Goal: Task Accomplishment & Management: Complete application form

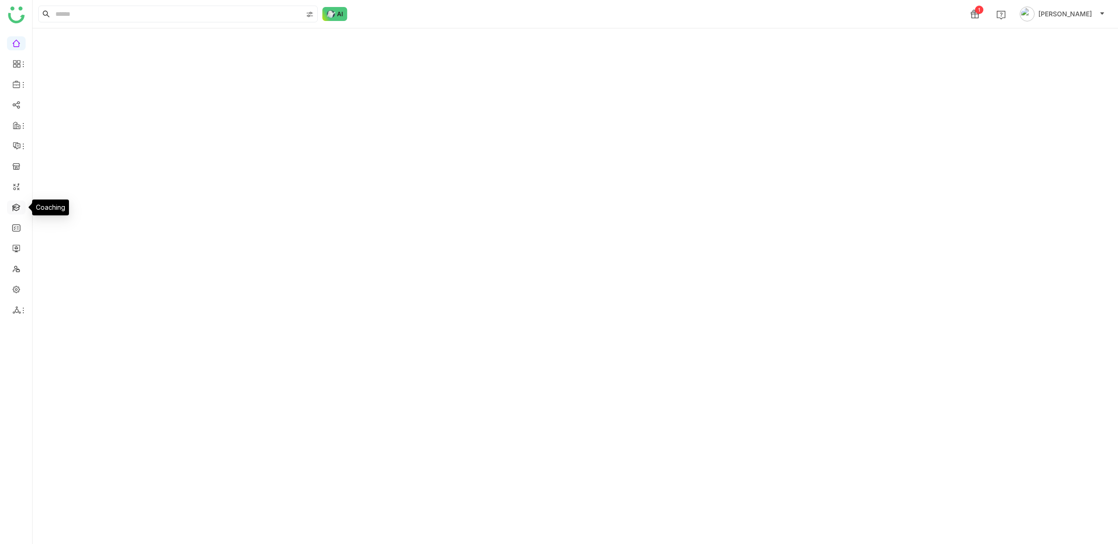
click at [16, 203] on link at bounding box center [16, 207] width 8 height 8
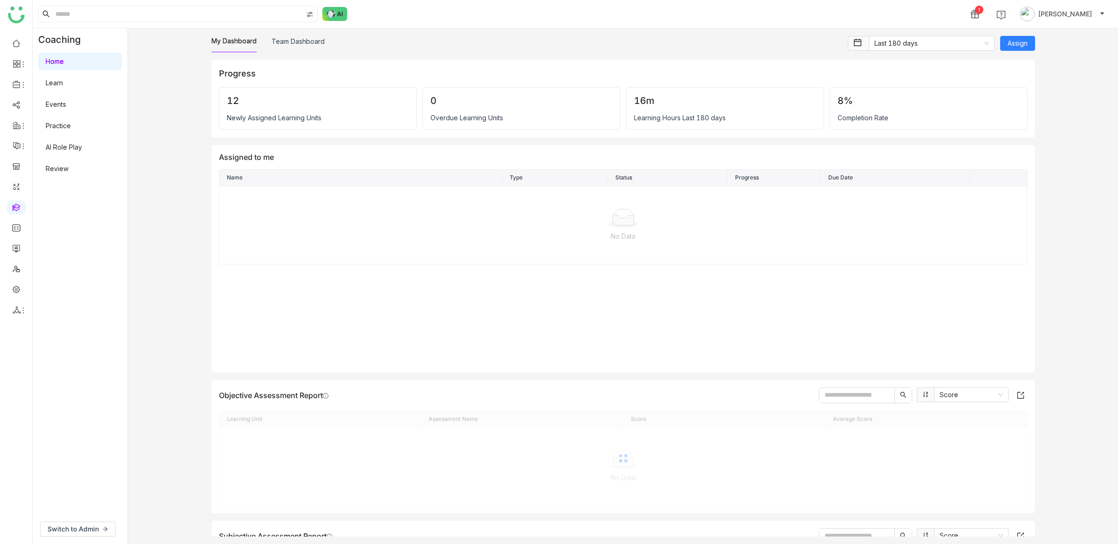
click at [73, 143] on link "AI Role Play" at bounding box center [64, 147] width 36 height 8
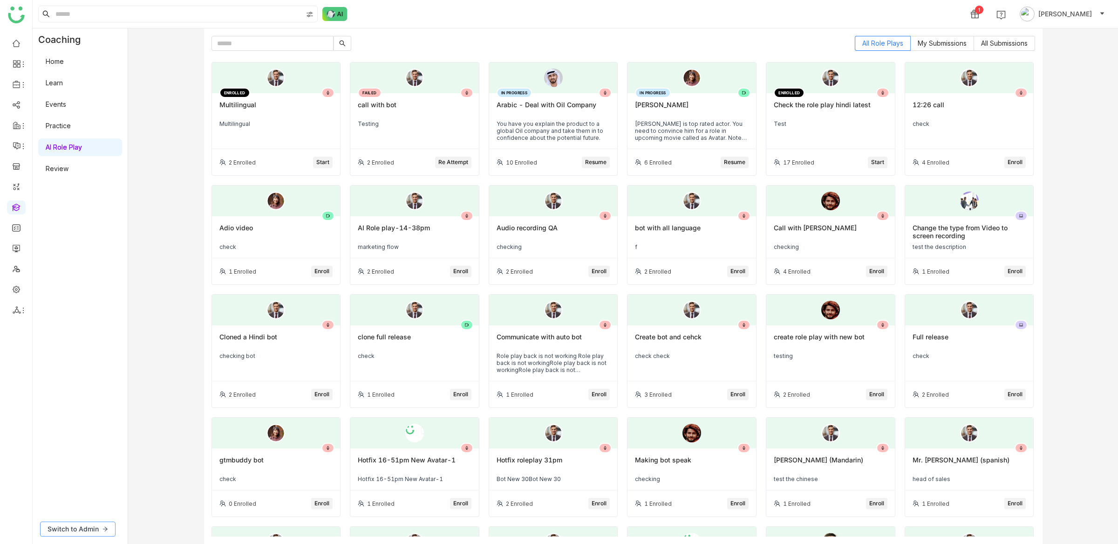
click at [90, 523] on button "Switch to Admin" at bounding box center [77, 528] width 75 height 15
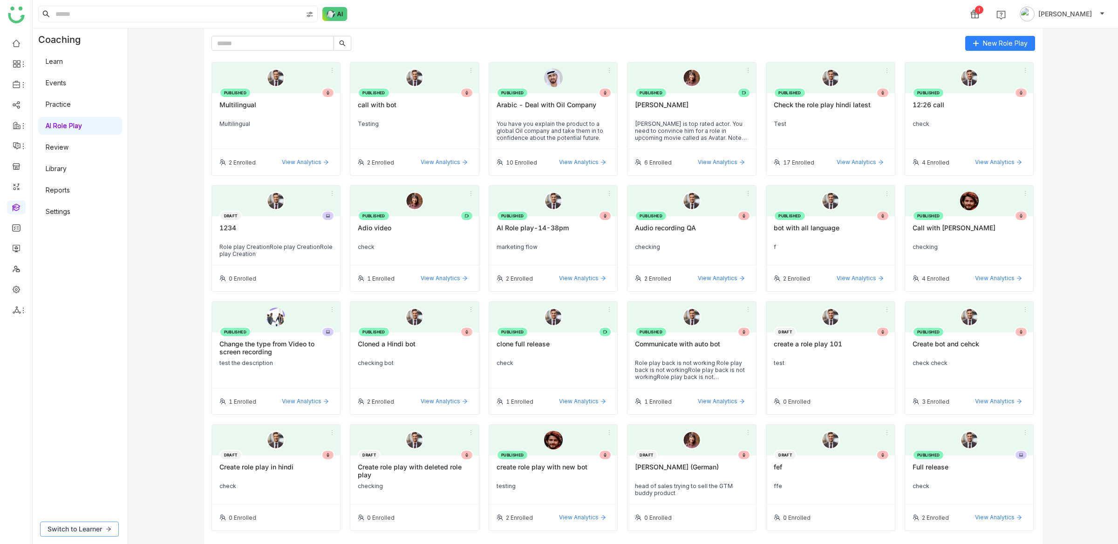
click at [98, 527] on span "Switch to Learner" at bounding box center [75, 529] width 54 height 10
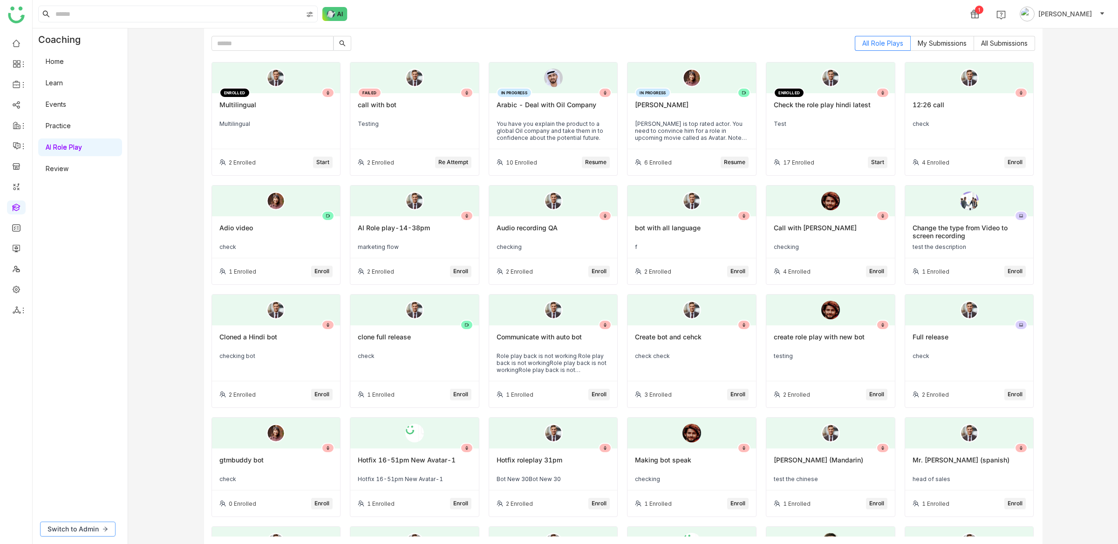
click at [98, 527] on span "Switch to Admin" at bounding box center [73, 529] width 51 height 10
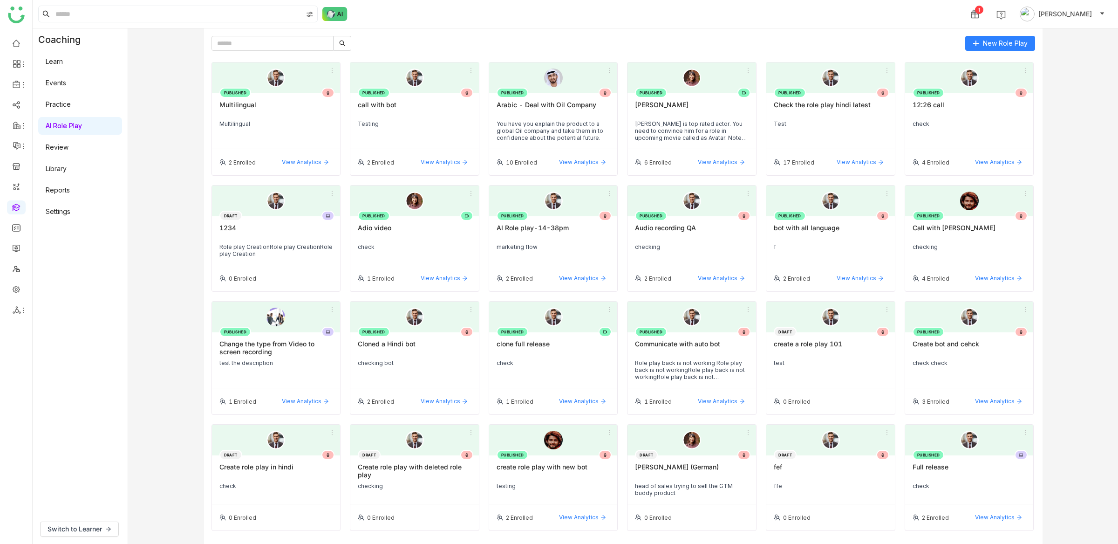
click at [338, 154] on div "2 Enrolled View Analytics" at bounding box center [276, 162] width 129 height 26
click at [321, 161] on span "View Analytics" at bounding box center [302, 162] width 40 height 8
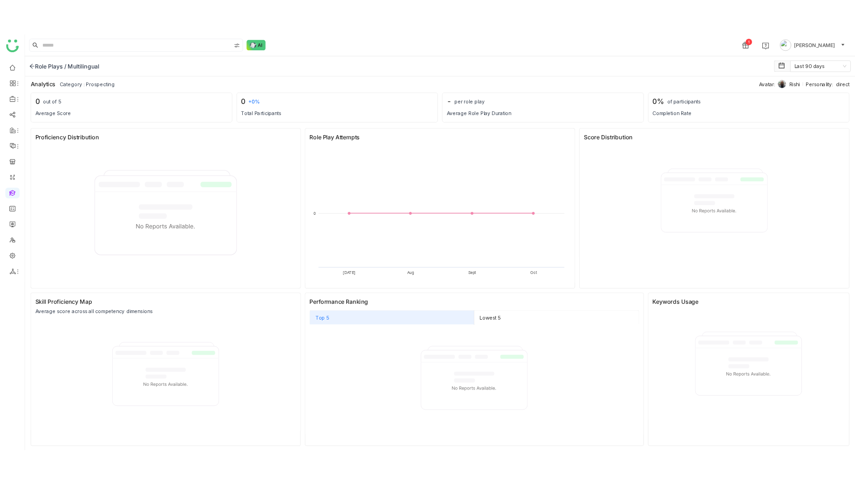
scroll to position [5, 0]
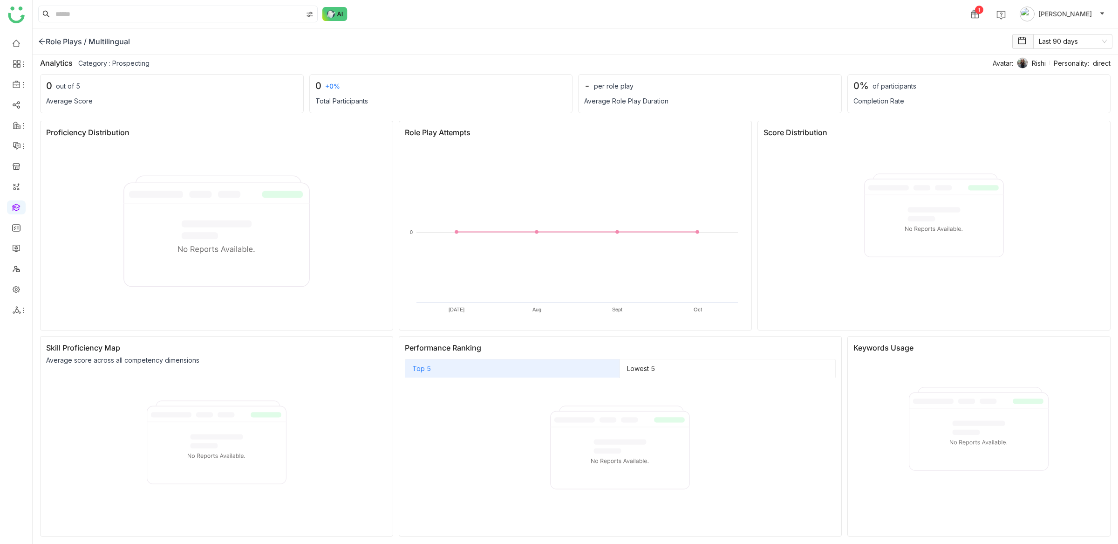
click at [39, 41] on icon at bounding box center [41, 41] width 7 height 7
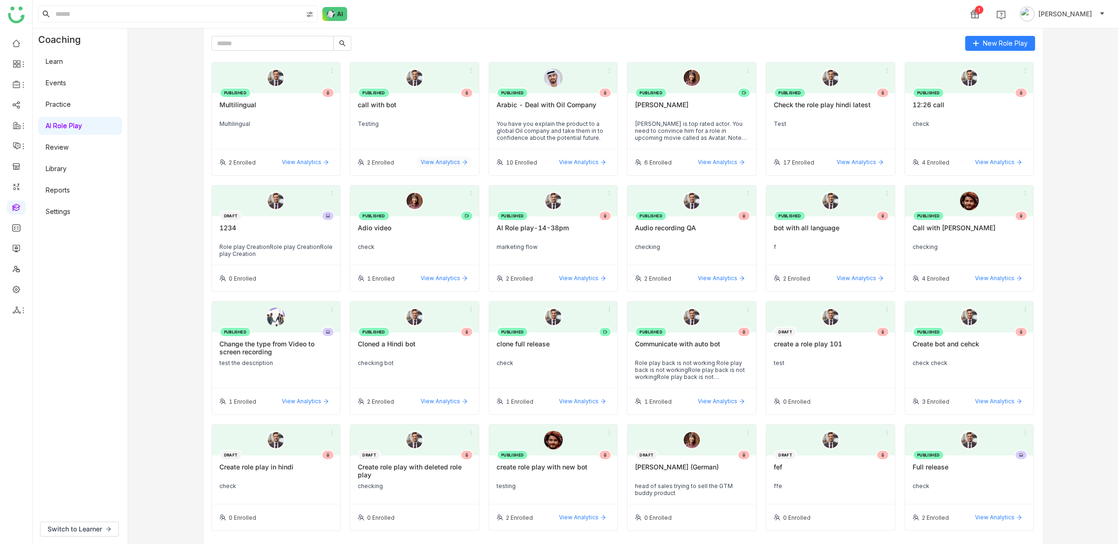
click at [460, 158] on span "View Analytics" at bounding box center [441, 162] width 40 height 8
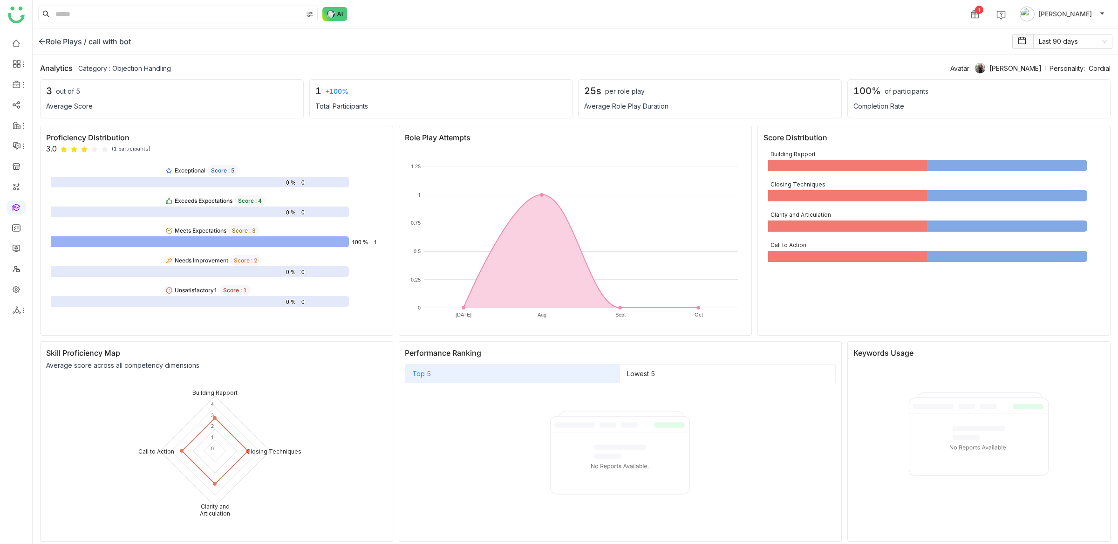
click at [41, 44] on icon at bounding box center [41, 41] width 7 height 7
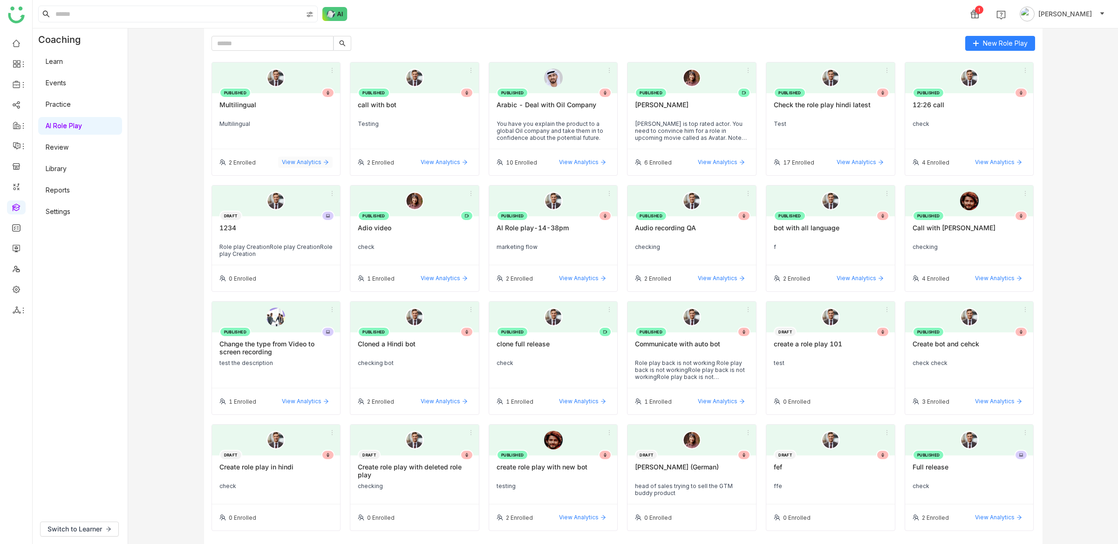
click at [321, 159] on span "View Analytics" at bounding box center [302, 162] width 40 height 8
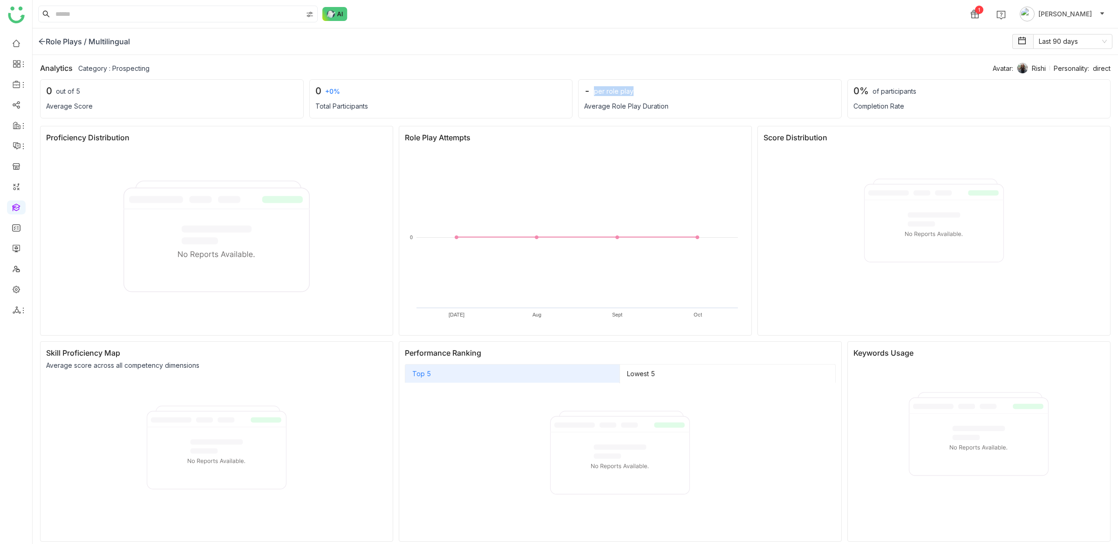
drag, startPoint x: 591, startPoint y: 95, endPoint x: 644, endPoint y: 95, distance: 53.6
click at [645, 94] on div "- per role play" at bounding box center [710, 90] width 252 height 11
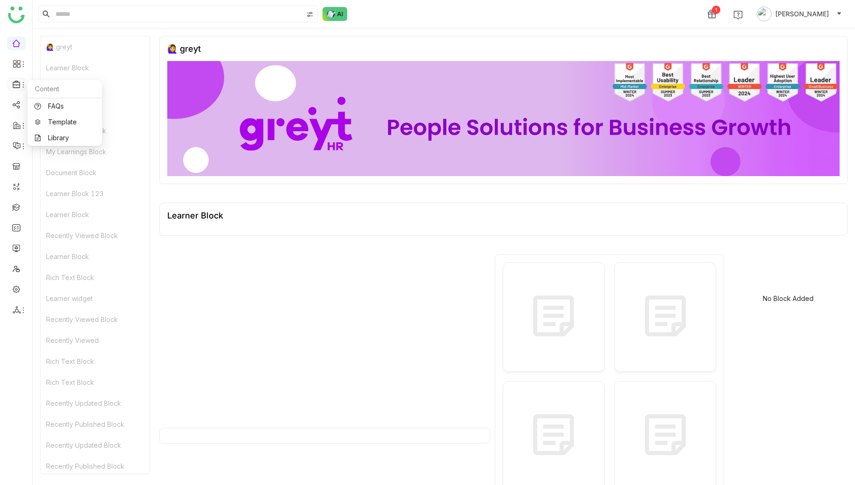
click at [18, 83] on icon at bounding box center [17, 84] width 8 height 8
click at [56, 141] on link "Library" at bounding box center [64, 138] width 61 height 7
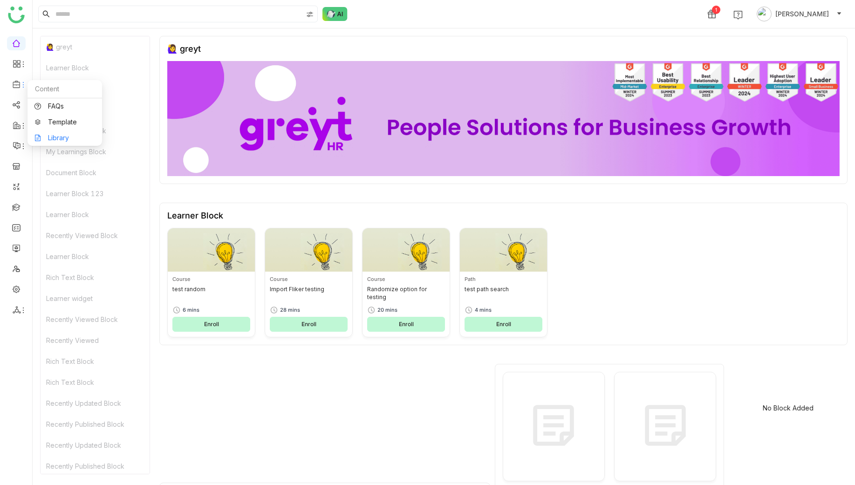
click at [62, 136] on link "Library" at bounding box center [64, 138] width 61 height 7
click at [59, 137] on link "Library" at bounding box center [64, 138] width 61 height 7
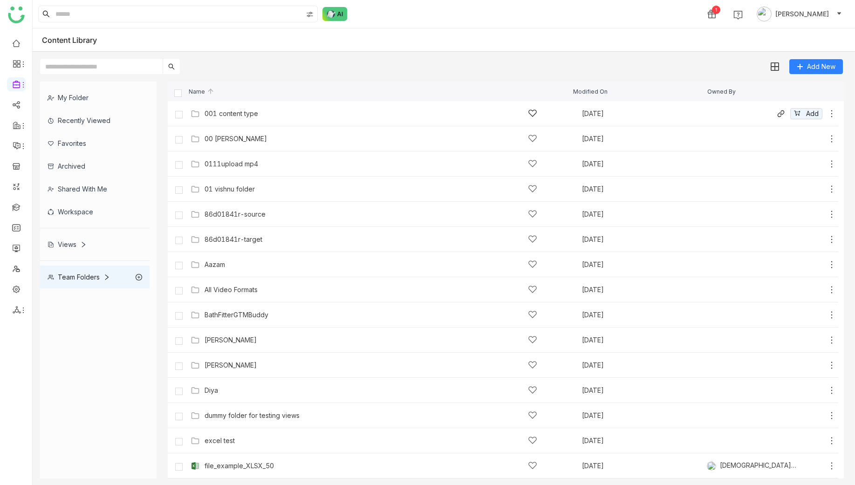
click at [248, 116] on div "001 content type" at bounding box center [231, 113] width 54 height 7
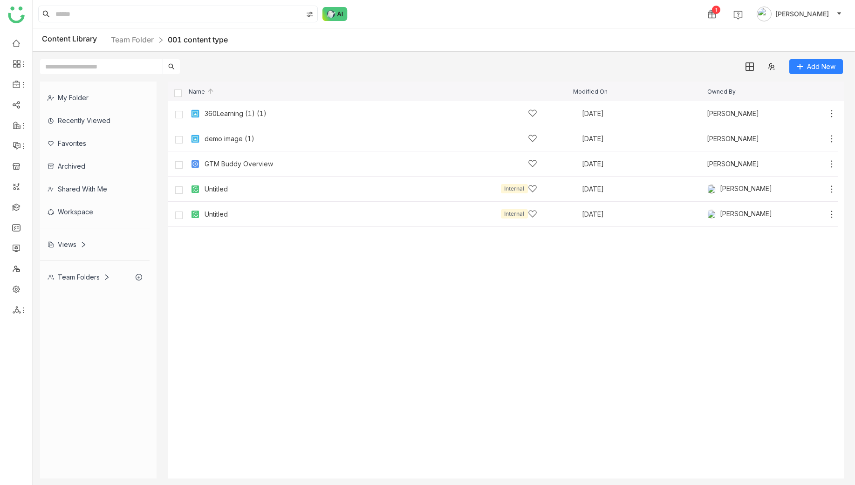
click at [85, 279] on div "Team Folders" at bounding box center [79, 277] width 62 height 8
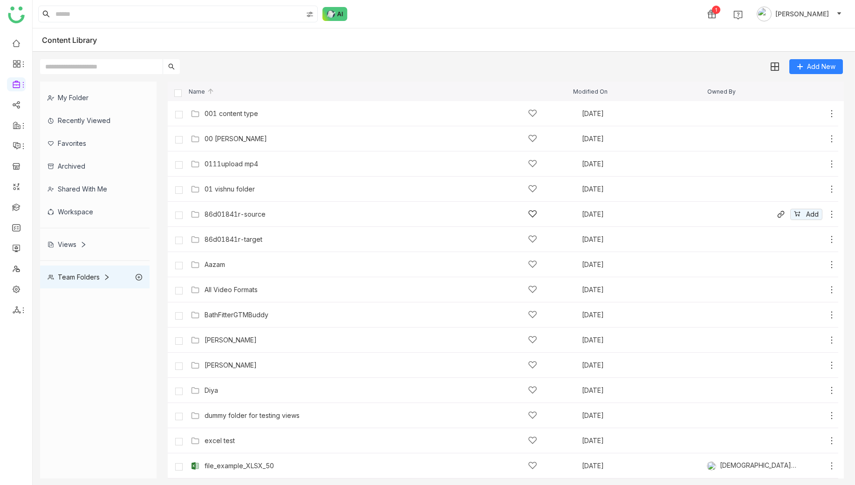
click at [236, 220] on div "86d01841r-source Sep 15, 2025 Add" at bounding box center [512, 214] width 648 height 14
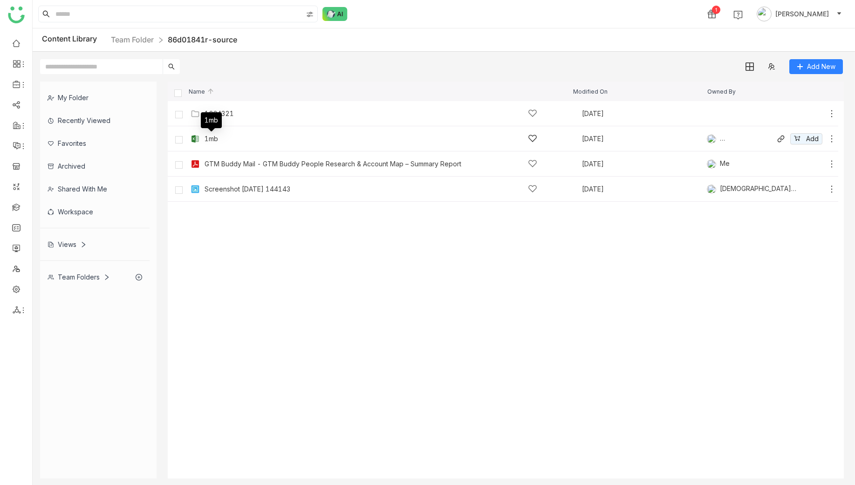
click at [209, 137] on div "1mb" at bounding box center [211, 138] width 14 height 7
click at [140, 44] on nz-breadcrumb "Team Folder 86d01841r-source" at bounding box center [174, 40] width 126 height 12
click at [141, 43] on link "Team Folder" at bounding box center [132, 39] width 43 height 9
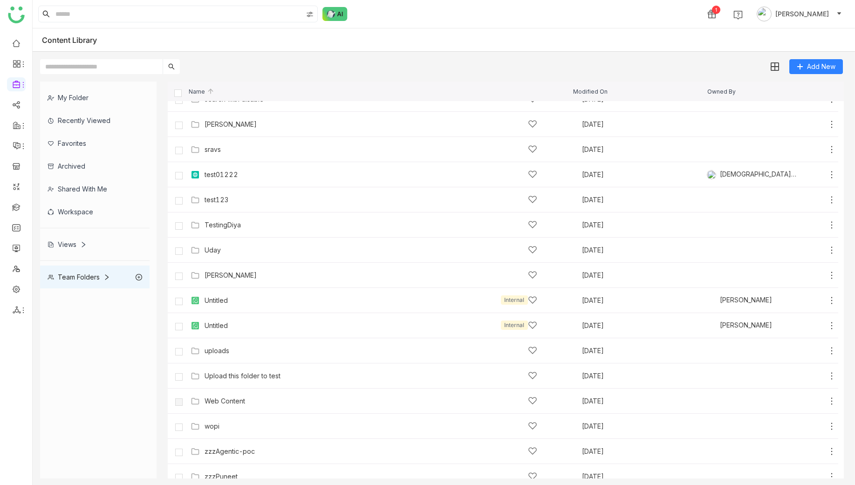
scroll to position [628, 0]
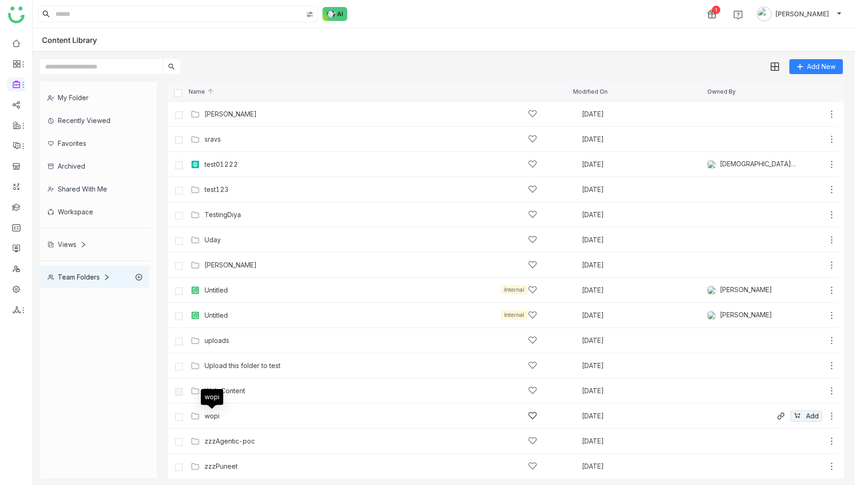
click at [211, 413] on div "wopi" at bounding box center [211, 415] width 15 height 7
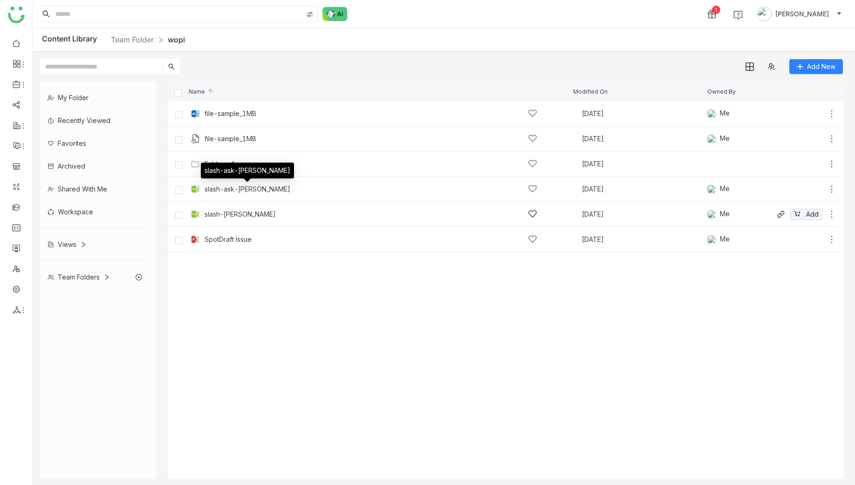
click at [230, 212] on div "slash-[PERSON_NAME]" at bounding box center [239, 214] width 71 height 7
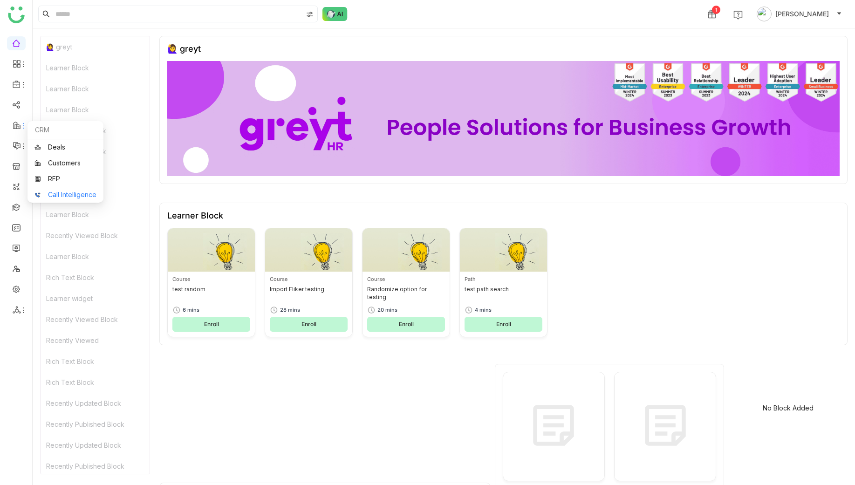
click at [58, 193] on link "Call Intelligence" at bounding box center [65, 194] width 62 height 7
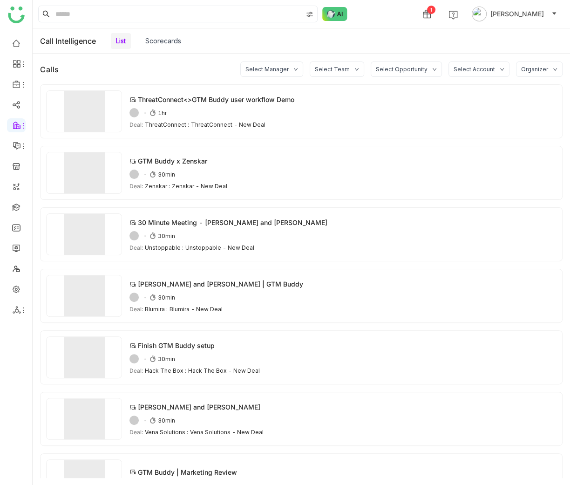
click at [178, 41] on link "Scorecards" at bounding box center [163, 41] width 36 height 8
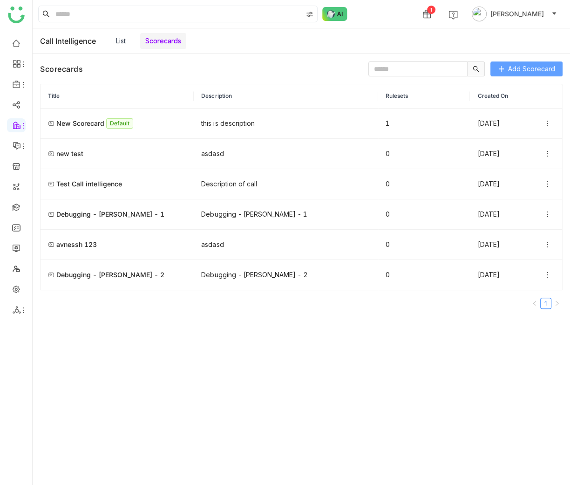
click at [501, 66] on icon at bounding box center [501, 69] width 7 height 7
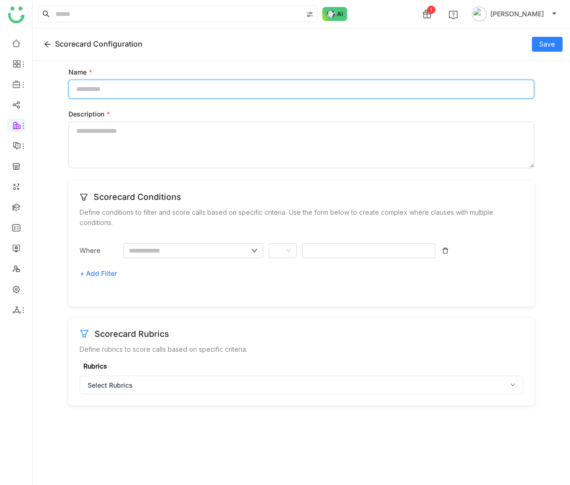
click at [213, 95] on input "Name *" at bounding box center [301, 89] width 466 height 19
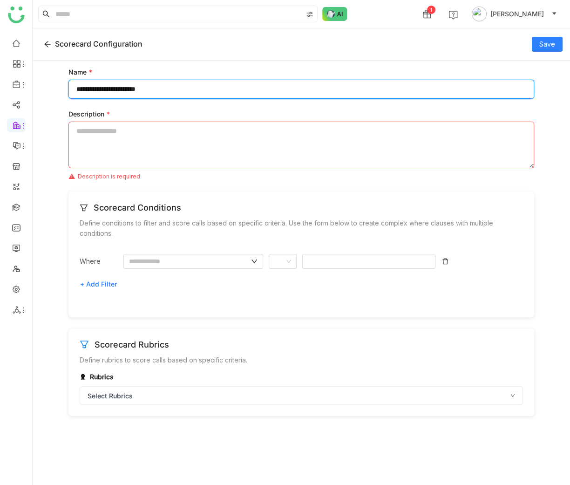
type input "**********"
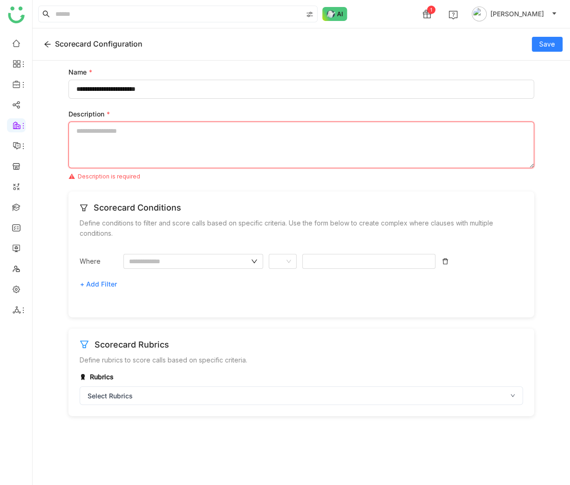
click at [383, 148] on textarea "Description *" at bounding box center [301, 145] width 466 height 47
click at [331, 99] on nz-form "**********" at bounding box center [301, 124] width 466 height 112
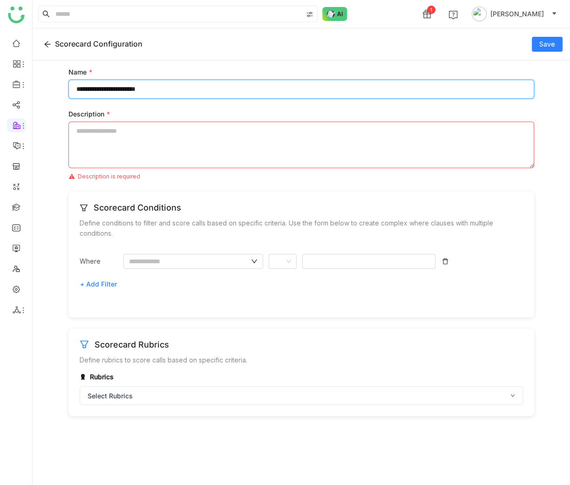
click at [323, 90] on input "**********" at bounding box center [301, 89] width 466 height 19
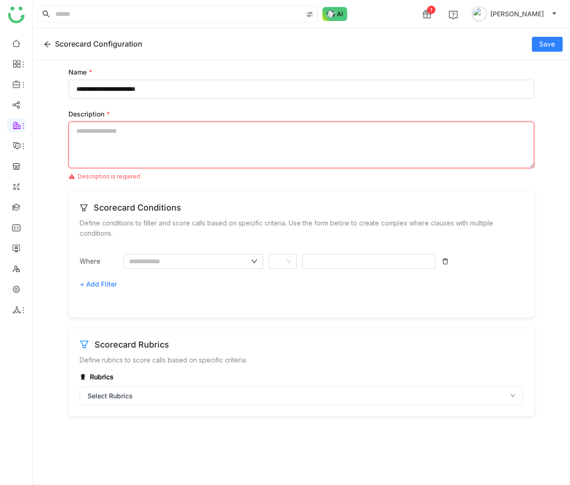
click at [326, 149] on textarea "Description *" at bounding box center [301, 145] width 466 height 47
paste textarea "**********"
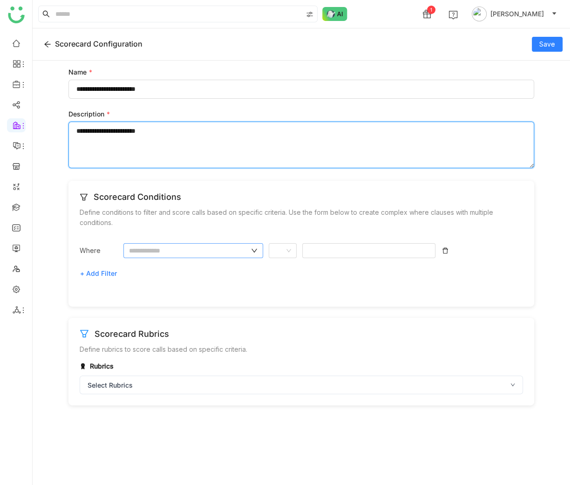
type textarea "**********"
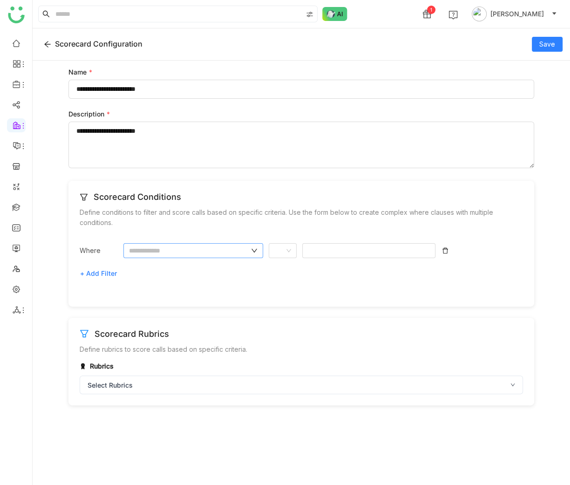
click at [193, 247] on input "text" at bounding box center [189, 250] width 120 height 10
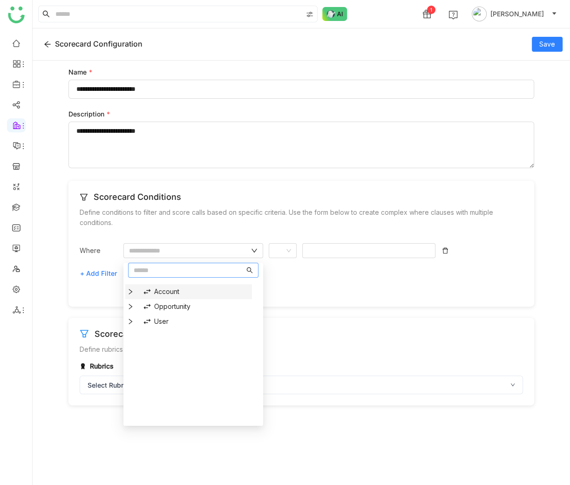
click at [178, 290] on div "Account" at bounding box center [192, 291] width 111 height 15
type input "*******"
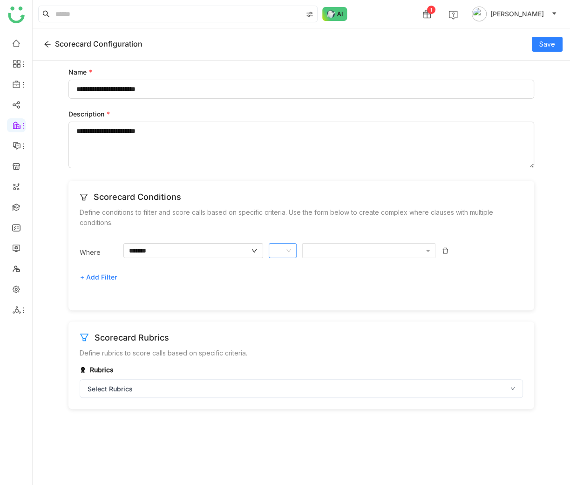
click at [284, 246] on nz-select-item at bounding box center [282, 251] width 17 height 14
click at [304, 340] on div "Is not empty" at bounding box center [302, 344] width 57 height 10
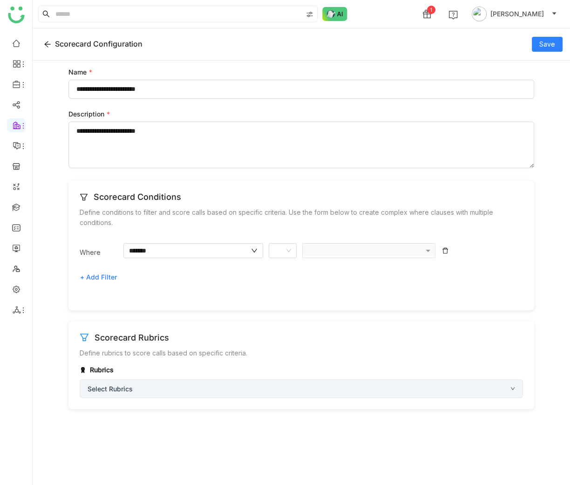
click at [203, 390] on div "Select Rubrics" at bounding box center [301, 388] width 443 height 19
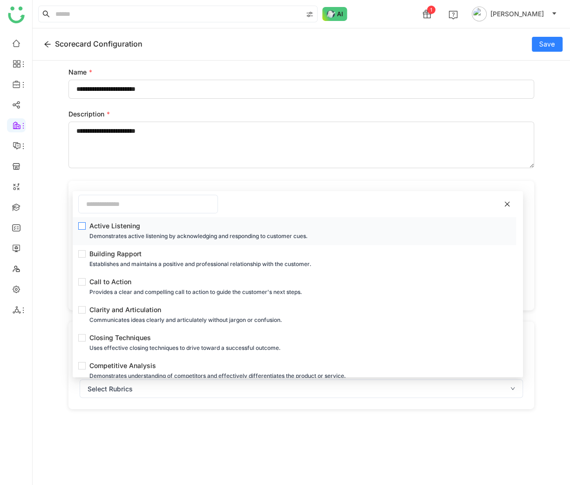
click at [124, 237] on div "Demonstrates active listening by acknowledging and responding to customer cues." at bounding box center [296, 236] width 415 height 10
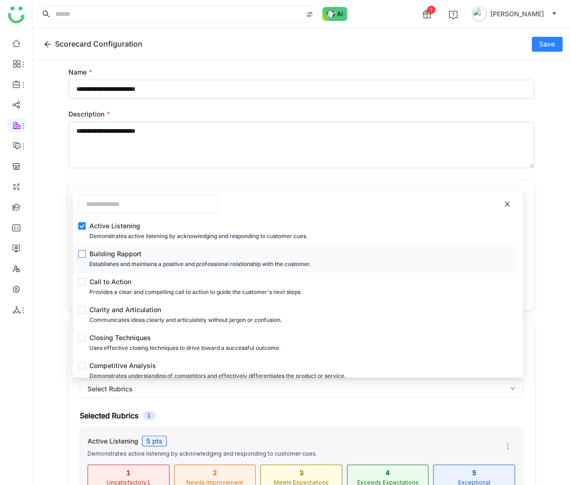
click at [124, 251] on div "Building Rapport" at bounding box center [296, 254] width 415 height 10
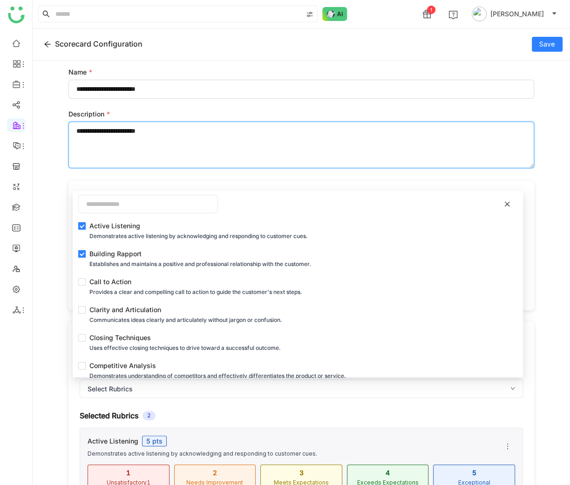
click at [389, 136] on textarea "**********" at bounding box center [301, 145] width 466 height 47
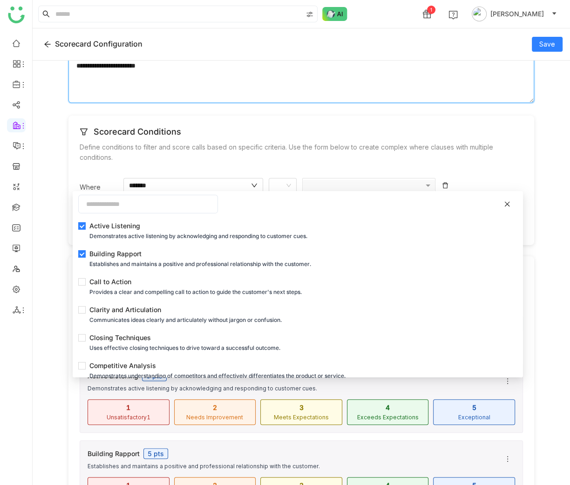
scroll to position [108, 0]
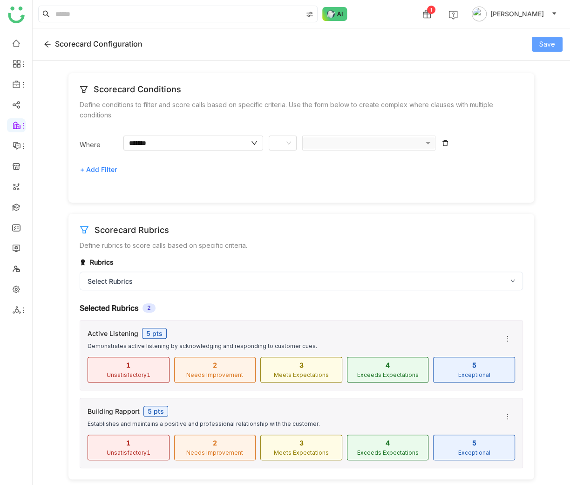
click at [545, 41] on span "Save" at bounding box center [547, 44] width 16 height 10
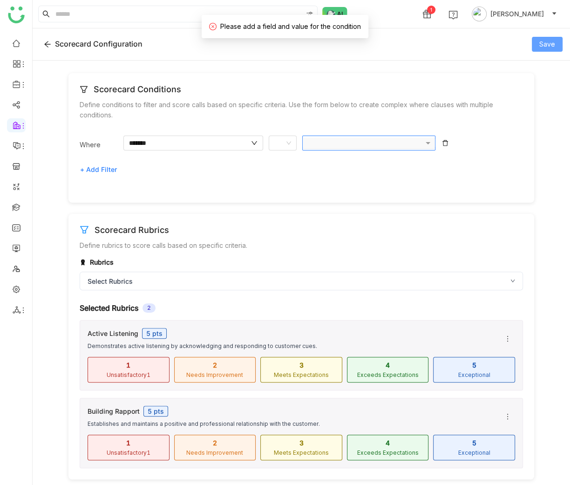
scroll to position [0, 0]
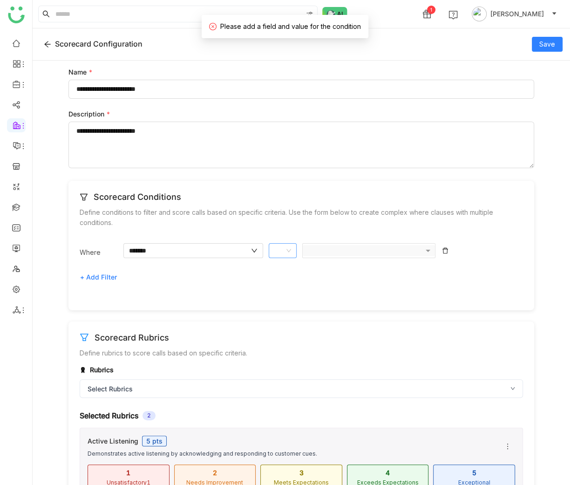
click at [277, 251] on span at bounding box center [277, 251] width 7 height 7
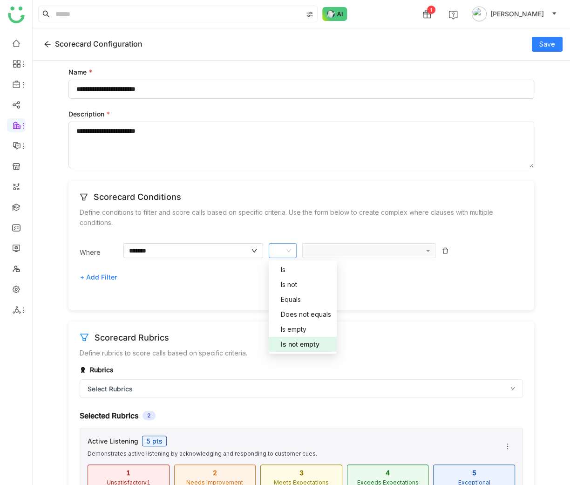
click at [295, 346] on div "Is not empty" at bounding box center [302, 344] width 57 height 10
click at [285, 250] on nz-select-item at bounding box center [282, 251] width 17 height 14
click at [296, 338] on nz-option-item "Is not empty" at bounding box center [303, 344] width 68 height 15
click at [283, 245] on nz-select-item at bounding box center [282, 250] width 17 height 14
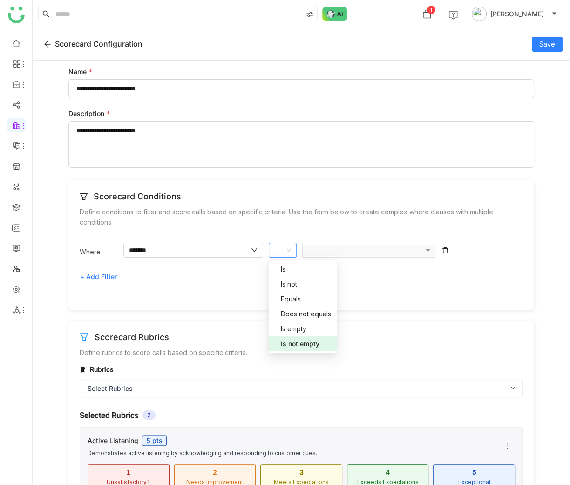
click at [292, 337] on nz-option-item "Is not empty" at bounding box center [303, 343] width 68 height 15
click at [275, 246] on nz-select-item at bounding box center [282, 250] width 17 height 14
click at [278, 262] on nz-option-item "Is" at bounding box center [303, 269] width 68 height 15
click at [317, 249] on div at bounding box center [364, 250] width 117 height 10
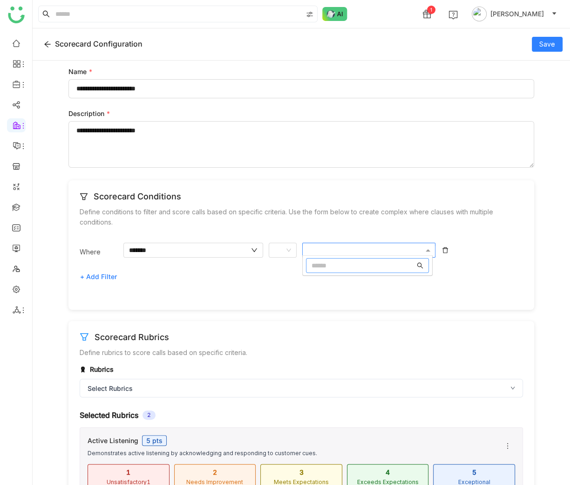
click at [320, 260] on input "Options List" at bounding box center [363, 265] width 103 height 10
type input "*"
click at [358, 326] on span "Mynd Integrated Solutions" at bounding box center [345, 329] width 81 height 8
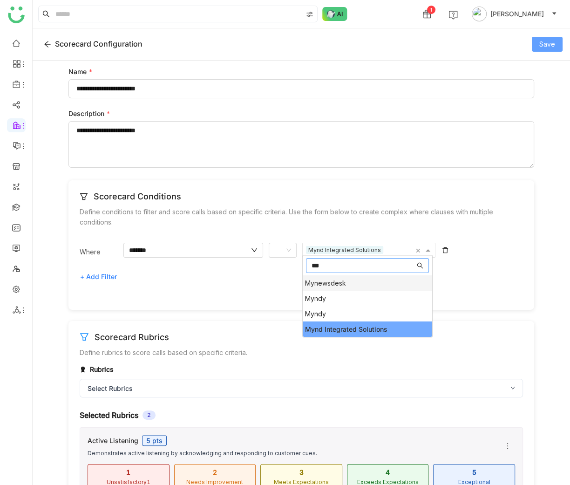
type input "***"
click at [555, 45] on span "Save" at bounding box center [547, 44] width 16 height 10
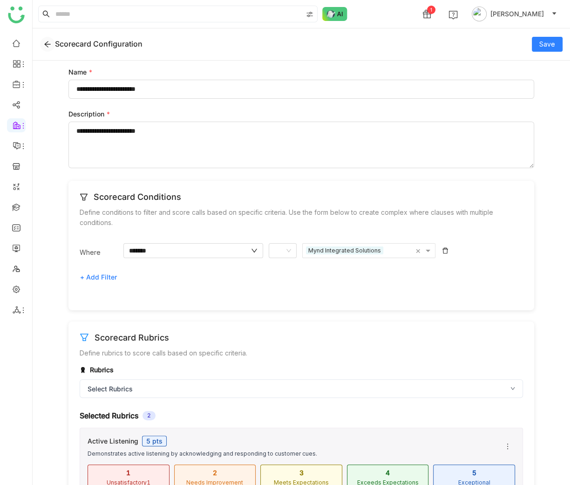
click at [50, 45] on icon at bounding box center [47, 44] width 7 height 7
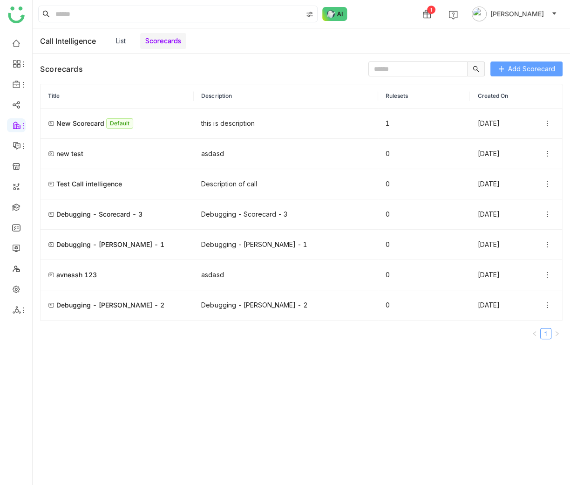
click at [534, 70] on span "Add Scorecard" at bounding box center [531, 69] width 47 height 10
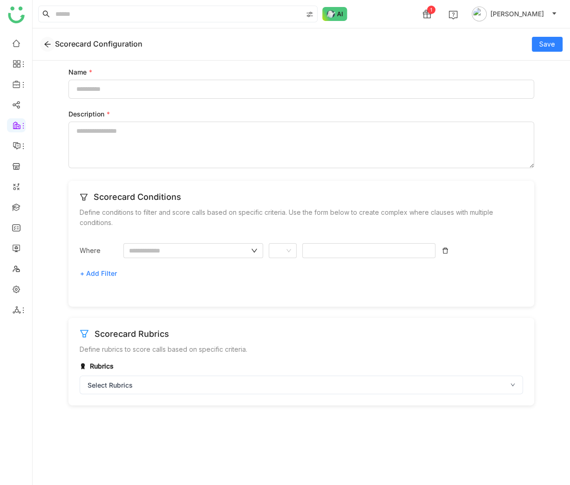
click at [46, 50] on button at bounding box center [47, 44] width 15 height 15
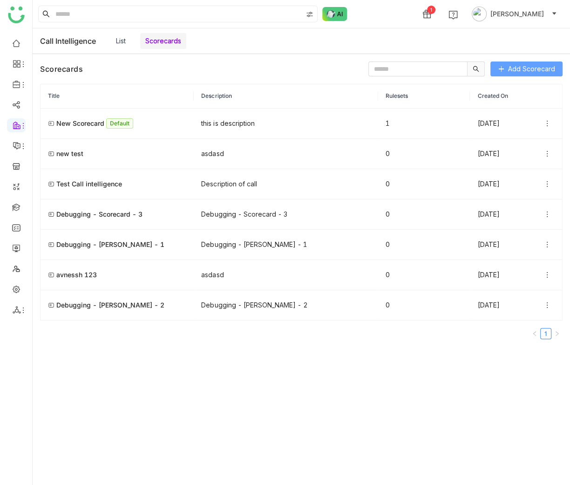
click at [543, 68] on span "Add Scorecard" at bounding box center [531, 69] width 47 height 10
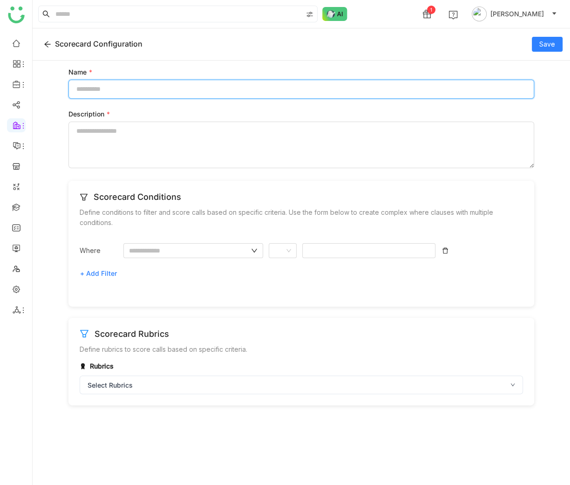
click at [341, 93] on input "Name *" at bounding box center [301, 89] width 466 height 19
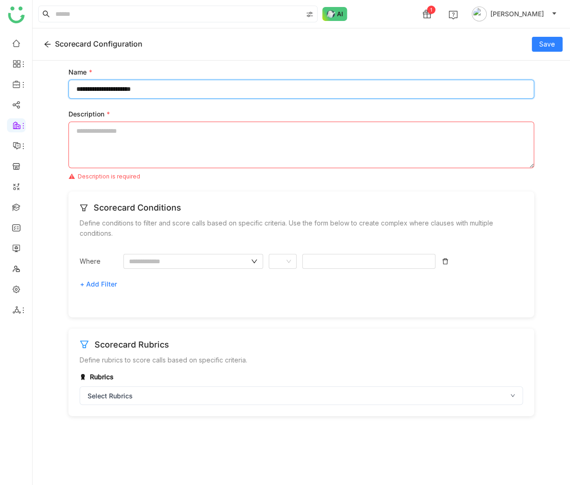
click at [128, 88] on input "**********" at bounding box center [301, 89] width 466 height 19
type input "**********"
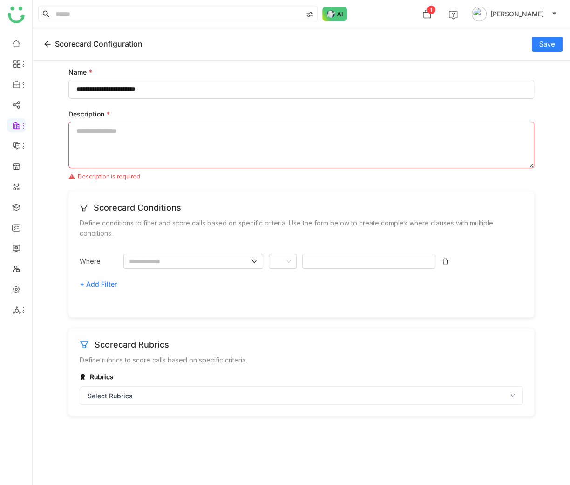
click at [134, 143] on textarea "Description *" at bounding box center [301, 145] width 466 height 47
paste textarea "**********"
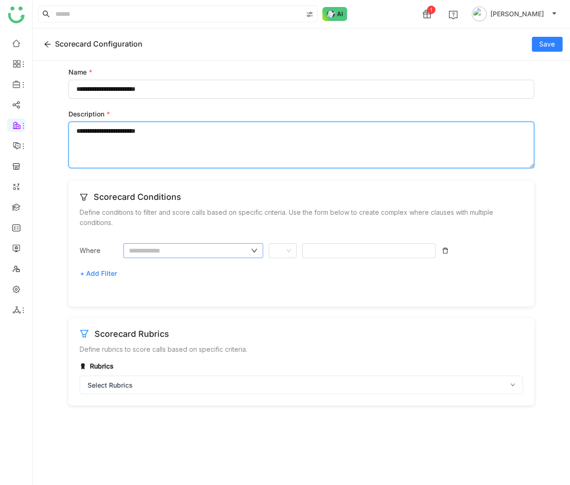
type textarea "**********"
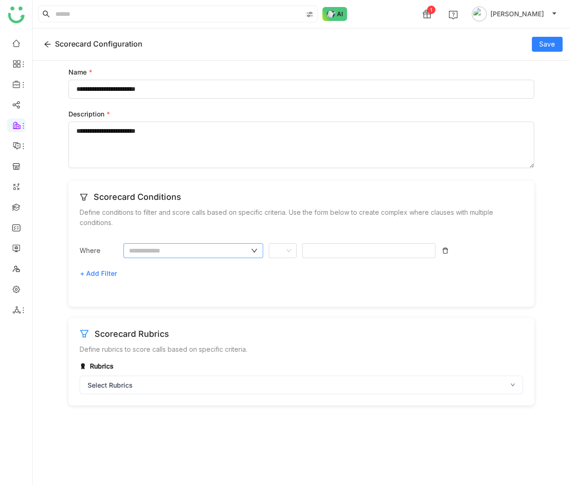
click at [152, 248] on input "text" at bounding box center [189, 250] width 120 height 10
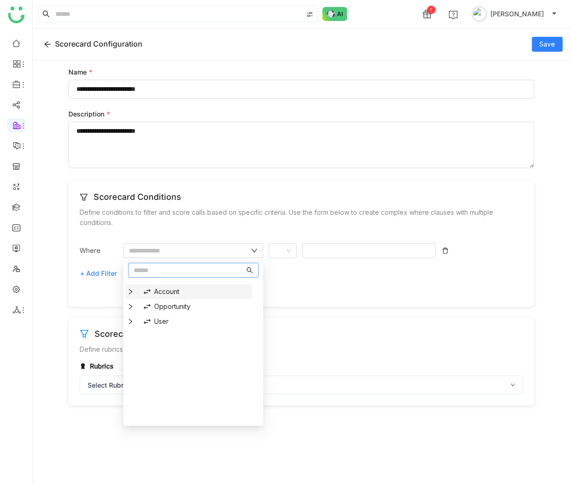
click at [158, 290] on div "Account" at bounding box center [192, 291] width 111 height 15
type input "*******"
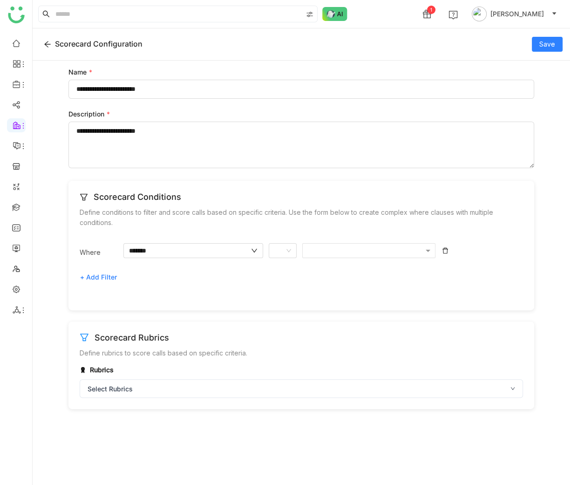
click at [321, 259] on div at bounding box center [372, 256] width 140 height 26
click at [282, 257] on nz-select-item at bounding box center [282, 251] width 17 height 14
click at [283, 276] on nz-option-item "Is" at bounding box center [303, 269] width 68 height 15
click at [340, 252] on div at bounding box center [364, 250] width 117 height 10
click at [377, 273] on div "Options List" at bounding box center [367, 266] width 129 height 20
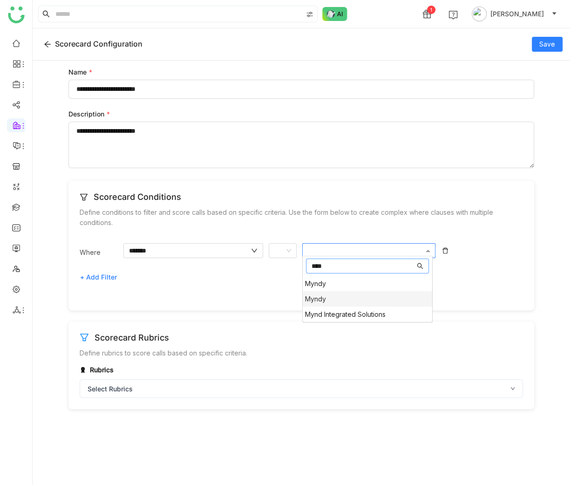
click at [359, 299] on div "Myndy" at bounding box center [367, 298] width 129 height 15
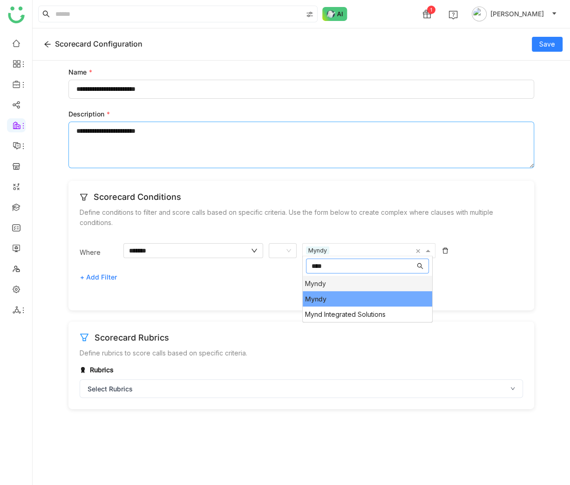
type input "****"
click at [520, 139] on textarea "**********" at bounding box center [301, 145] width 466 height 47
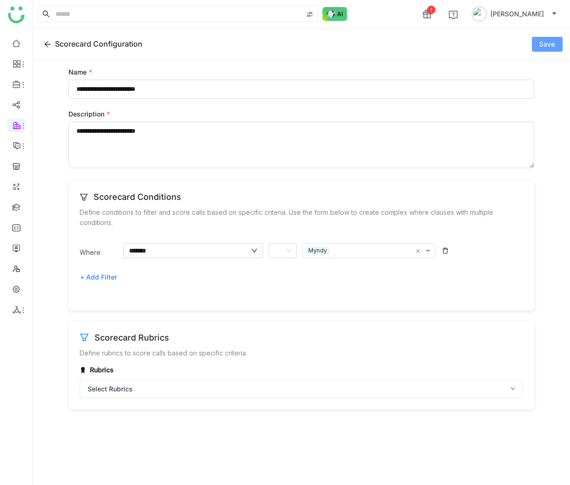
click at [551, 45] on span "Save" at bounding box center [547, 44] width 16 height 10
click at [393, 402] on div "Scorecard Rubrics Define rubrics to score calls based on specific criteria. Rub…" at bounding box center [301, 365] width 466 height 88
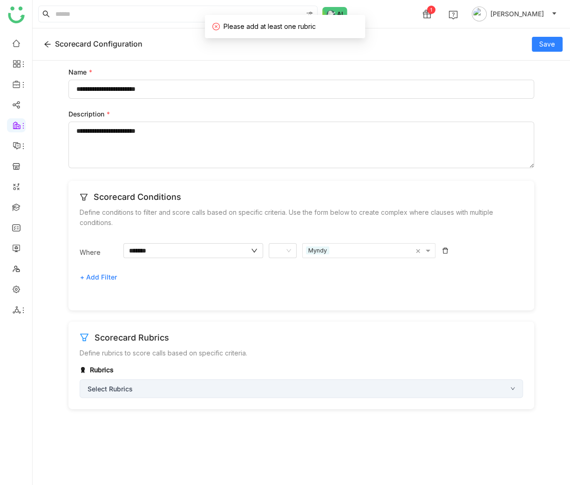
click at [348, 397] on div "Select Rubrics" at bounding box center [301, 388] width 443 height 19
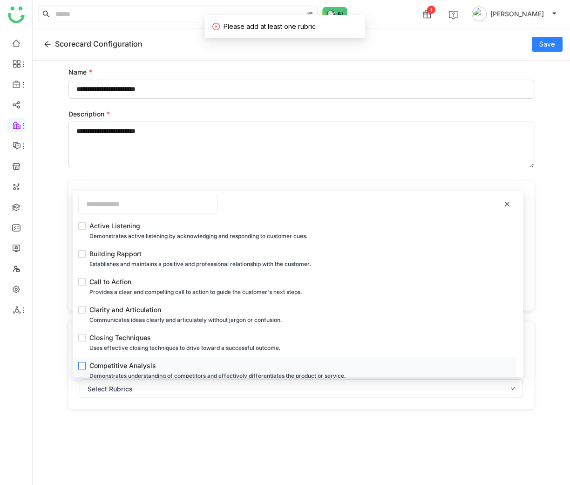
click at [302, 365] on div "Competitive Analysis" at bounding box center [296, 366] width 415 height 10
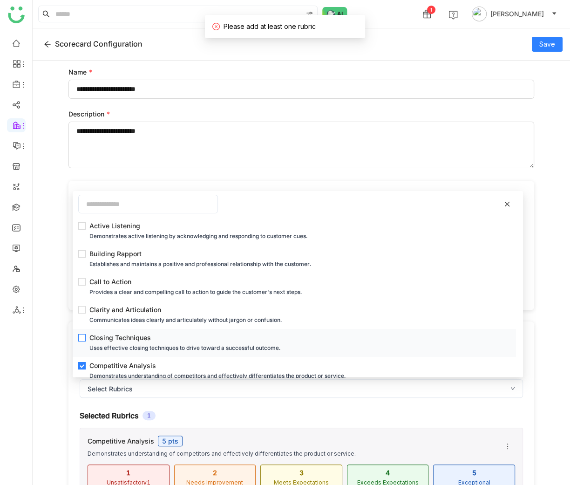
click at [300, 338] on div "Closing Techniques" at bounding box center [296, 338] width 415 height 10
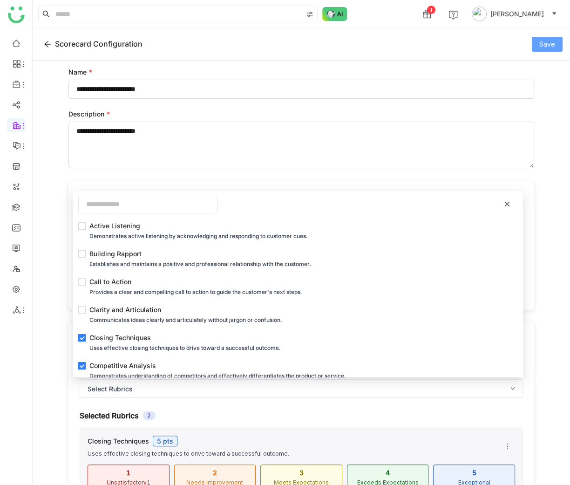
click at [542, 47] on span "Save" at bounding box center [547, 44] width 16 height 10
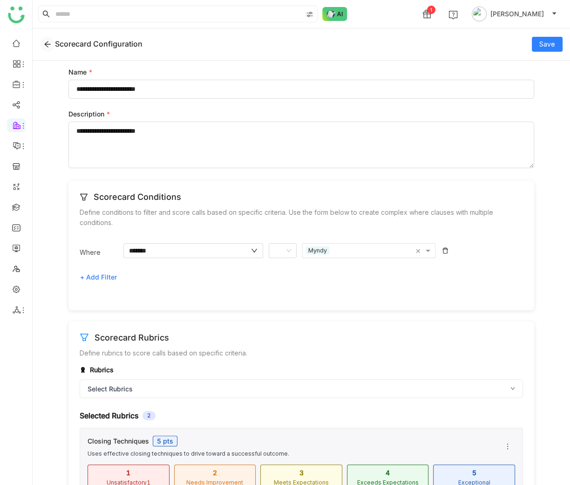
click at [46, 42] on icon at bounding box center [47, 44] width 7 height 7
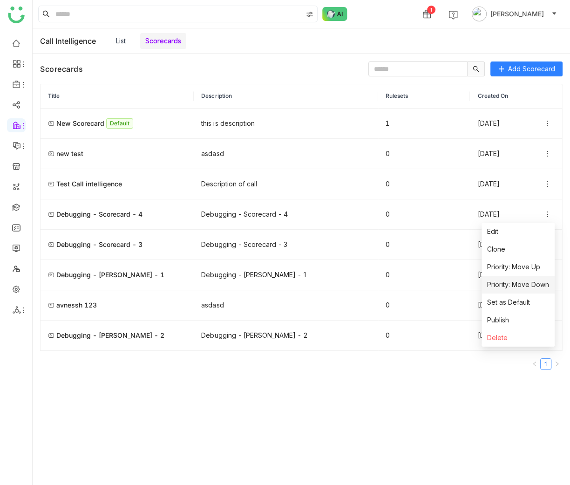
click at [531, 281] on span "Priority: Move Down" at bounding box center [518, 284] width 62 height 10
click at [419, 206] on td "0" at bounding box center [424, 214] width 92 height 30
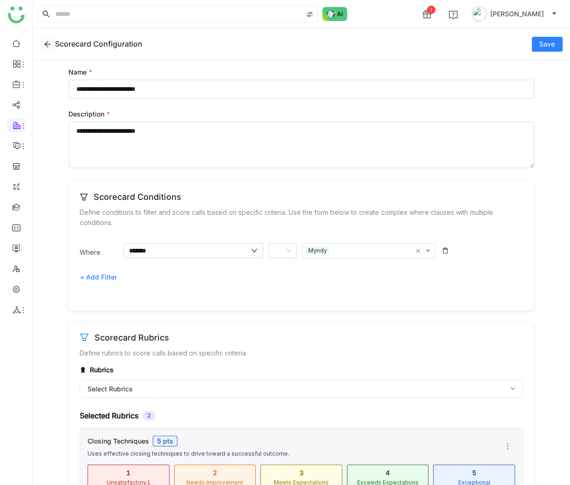
click at [54, 44] on button at bounding box center [47, 44] width 15 height 15
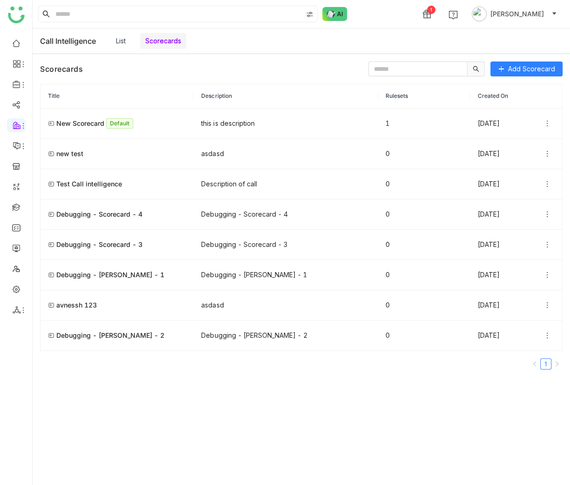
click at [110, 42] on div "Call Intelligence List Scorecards" at bounding box center [192, 41] width 304 height 16
click at [116, 41] on link "List" at bounding box center [121, 41] width 10 height 8
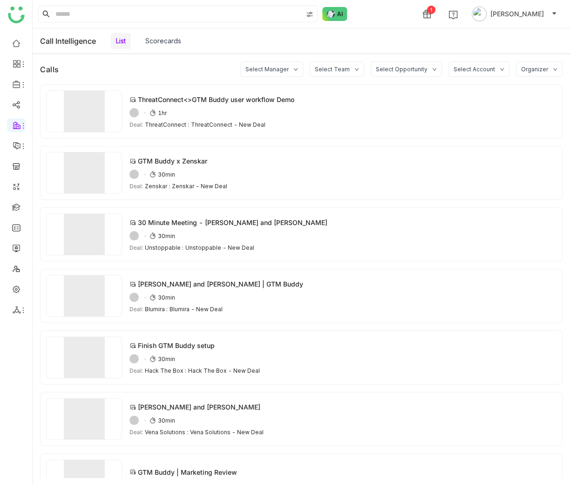
click at [158, 45] on link "Scorecards" at bounding box center [163, 41] width 36 height 8
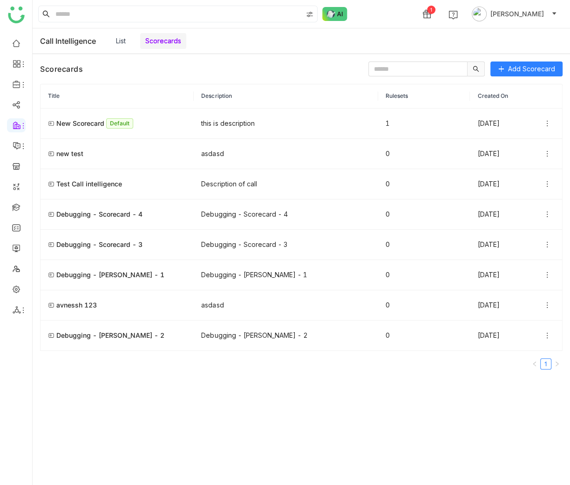
click at [118, 43] on link "List" at bounding box center [121, 41] width 10 height 8
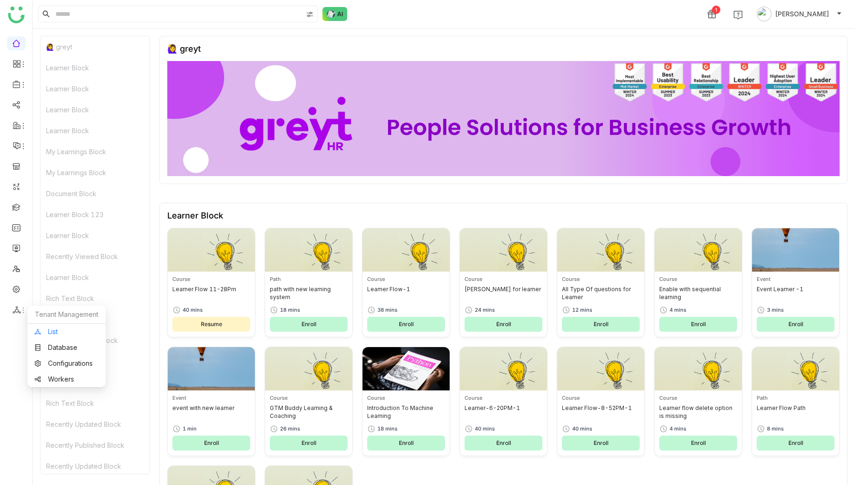
click at [55, 335] on link "List" at bounding box center [66, 331] width 64 height 7
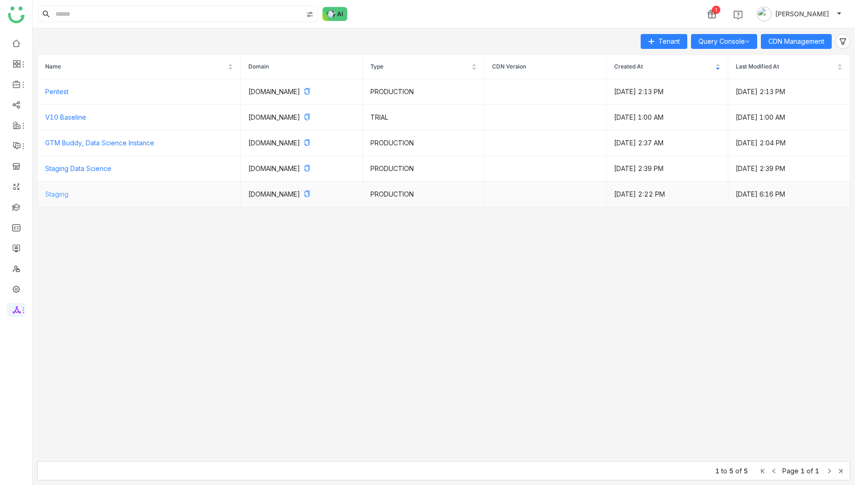
click at [66, 190] on link "Staging" at bounding box center [56, 194] width 23 height 8
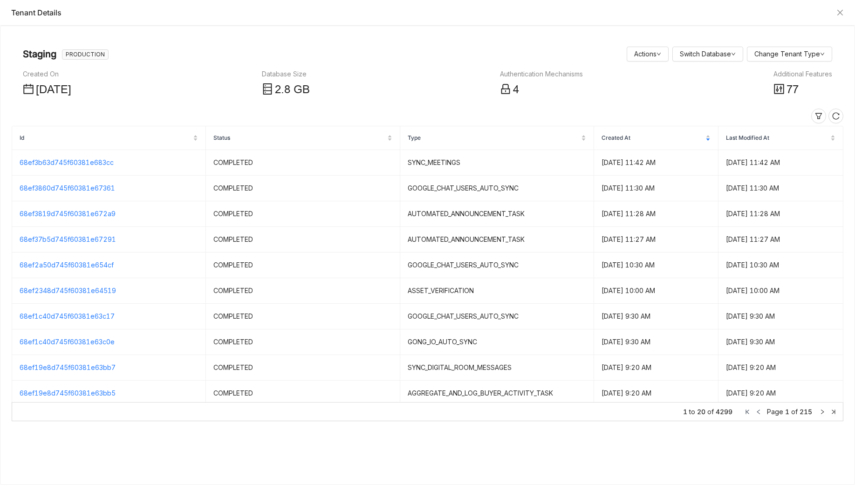
click at [810, 101] on nz-page-header "Staging PRODUCTION Actions Switch Database Change Tenant Type Created On Jun 12…" at bounding box center [427, 71] width 831 height 69
click at [793, 89] on span "77" at bounding box center [792, 89] width 12 height 13
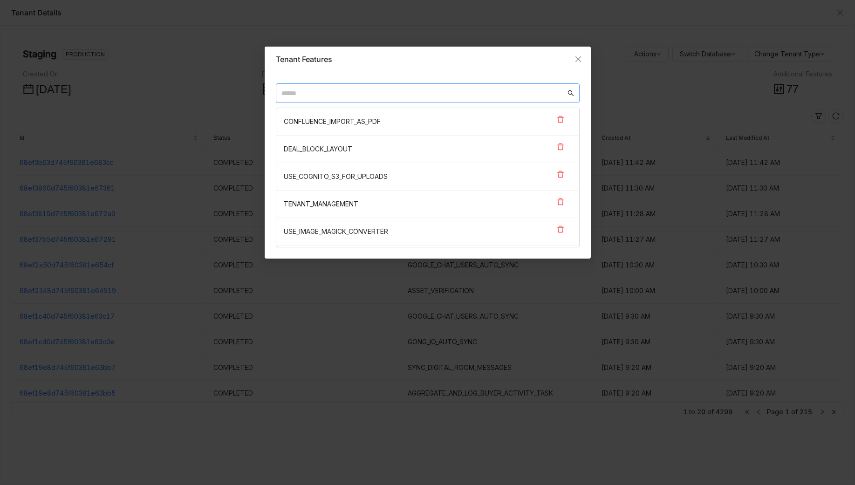
click at [527, 94] on input "text" at bounding box center [423, 93] width 284 height 10
paste input "**********"
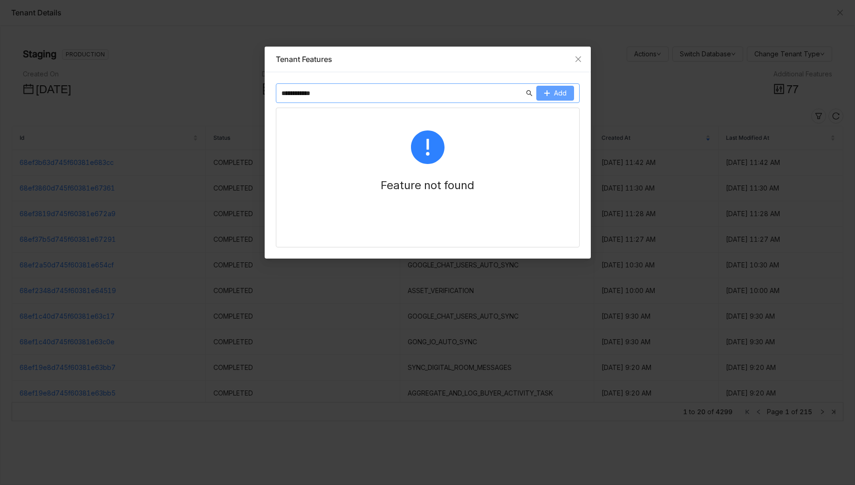
type input "**********"
click at [552, 97] on button "Add" at bounding box center [555, 93] width 38 height 15
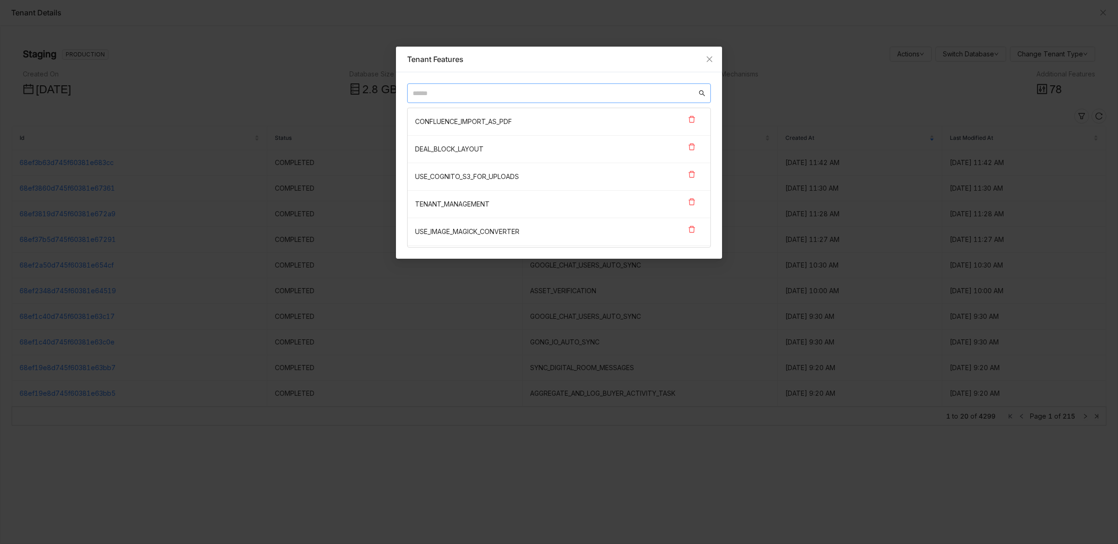
click at [634, 88] on nz-input-group at bounding box center [559, 93] width 304 height 20
click at [633, 88] on input "text" at bounding box center [555, 93] width 284 height 10
type input "****"
click at [693, 173] on icon at bounding box center [691, 173] width 7 height 7
click at [761, 34] on nz-modal-container "Tenant Features CONFLUENCE_IMPORT_AS_PDF DEAL_BLOCK_LAYOUT USE_COGNITO_S3_FOR_U…" at bounding box center [559, 272] width 1118 height 544
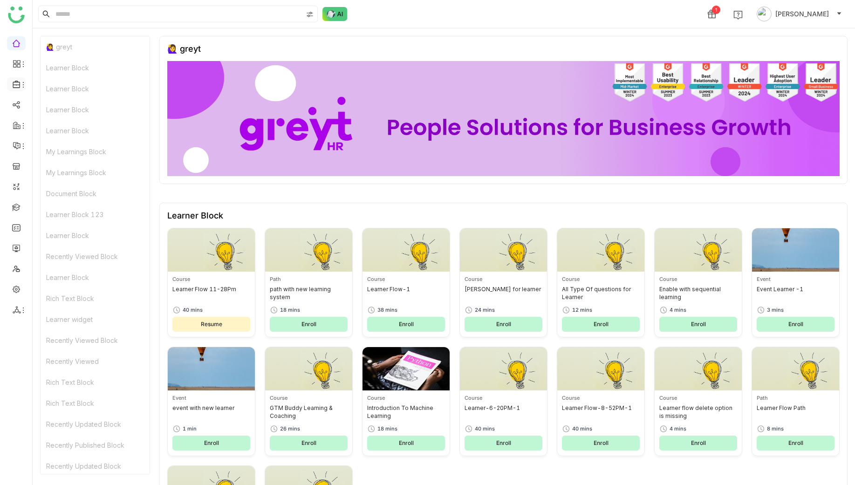
click at [22, 80] on div at bounding box center [16, 84] width 19 height 8
click at [54, 136] on link "Library" at bounding box center [64, 138] width 61 height 7
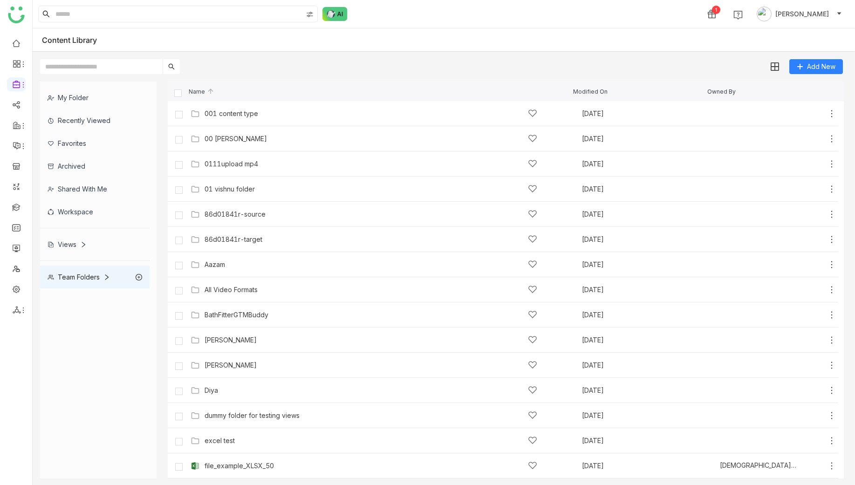
scroll to position [628, 0]
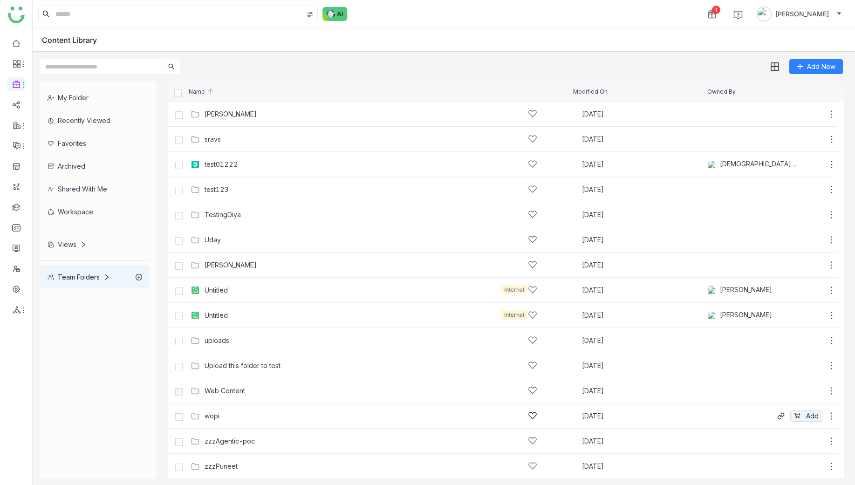
click at [217, 416] on div "wopi" at bounding box center [211, 415] width 15 height 7
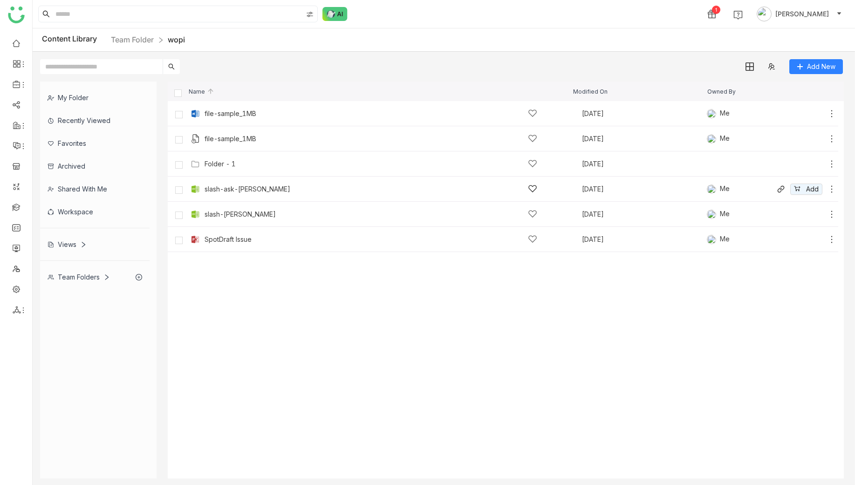
click at [208, 193] on div "slash-ask-[PERSON_NAME]" at bounding box center [370, 189] width 333 height 10
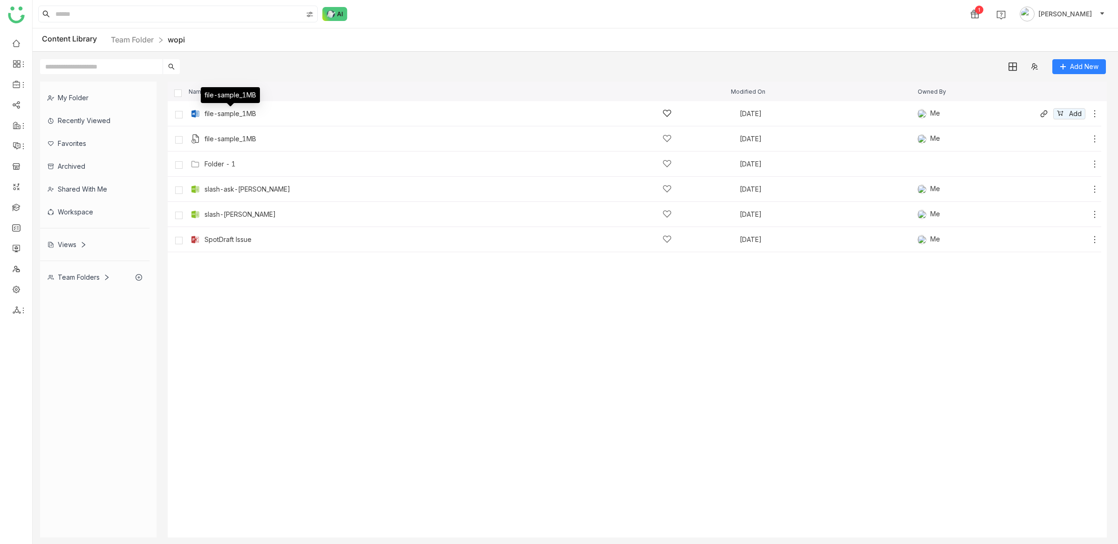
click at [226, 115] on div "file-sample_1MB" at bounding box center [230, 113] width 52 height 7
click at [244, 244] on div "SpotDraft Issue [DATE] Me Add" at bounding box center [643, 239] width 911 height 14
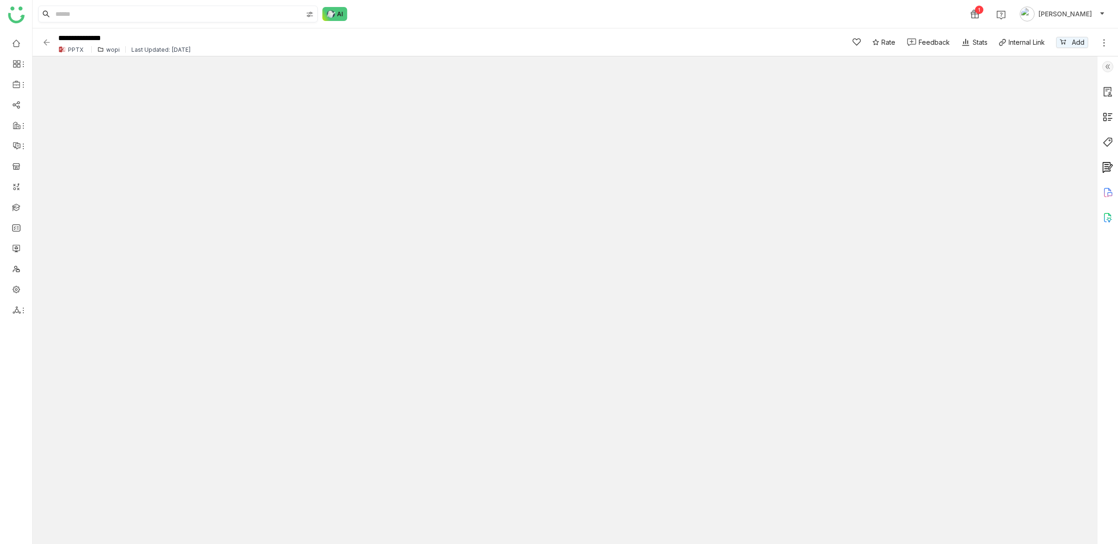
click at [85, 15] on input at bounding box center [178, 14] width 249 height 16
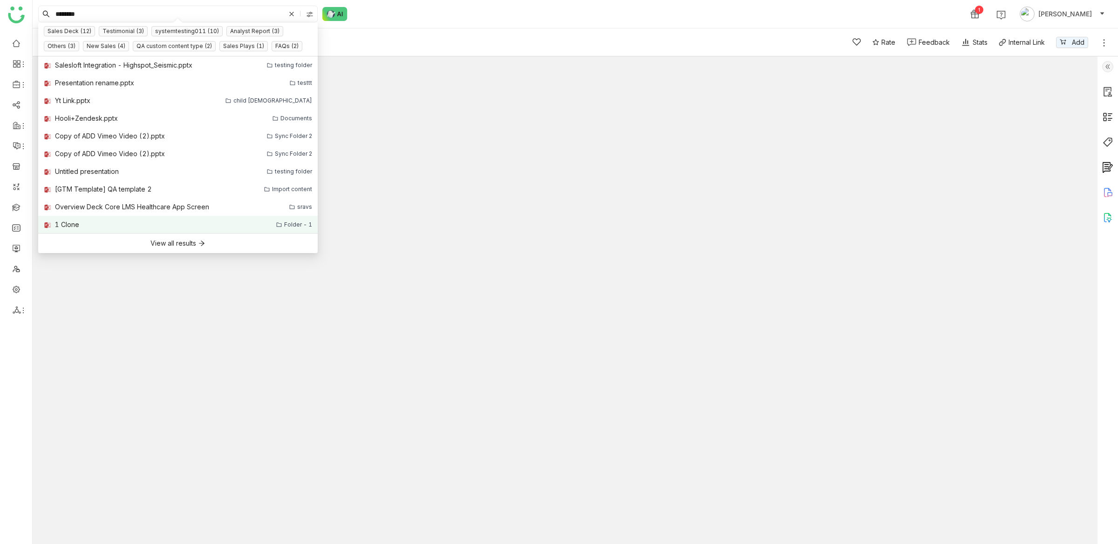
type input "********"
click at [131, 219] on link "1 Clone Folder - 1" at bounding box center [177, 225] width 279 height 18
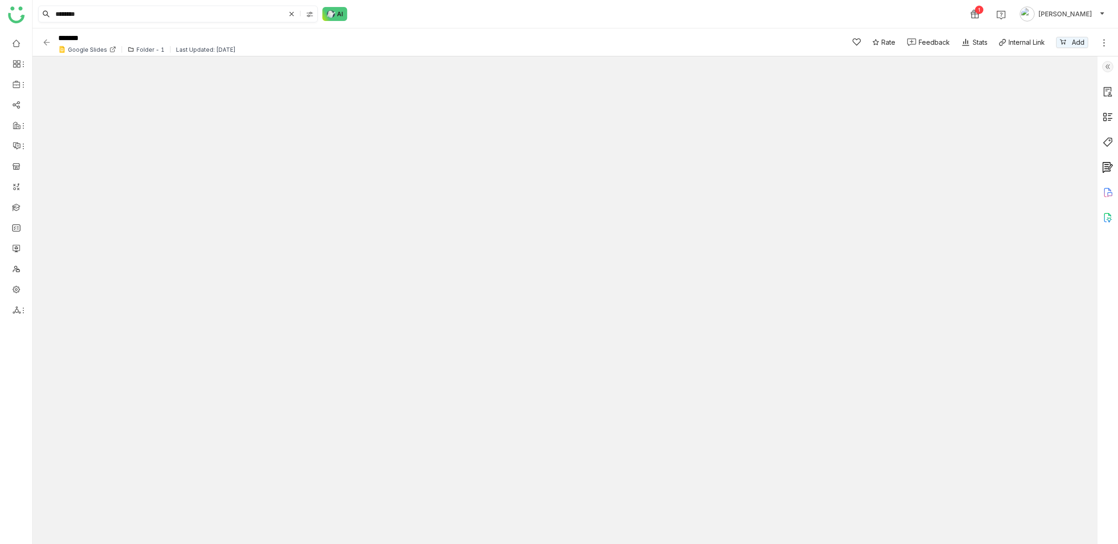
click at [174, 12] on input "********" at bounding box center [169, 14] width 231 height 16
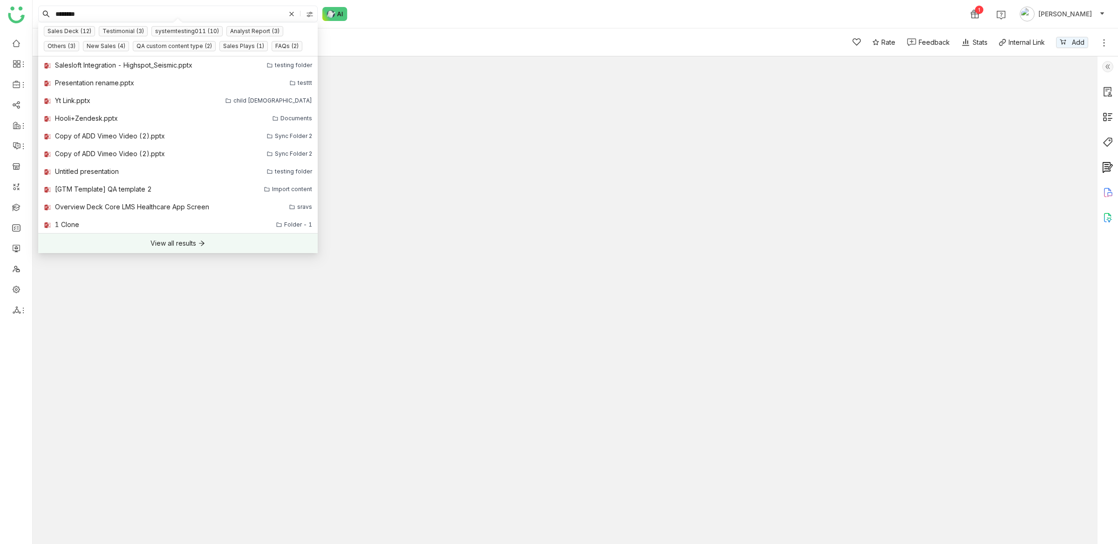
click at [185, 241] on div "View all results" at bounding box center [173, 243] width 46 height 10
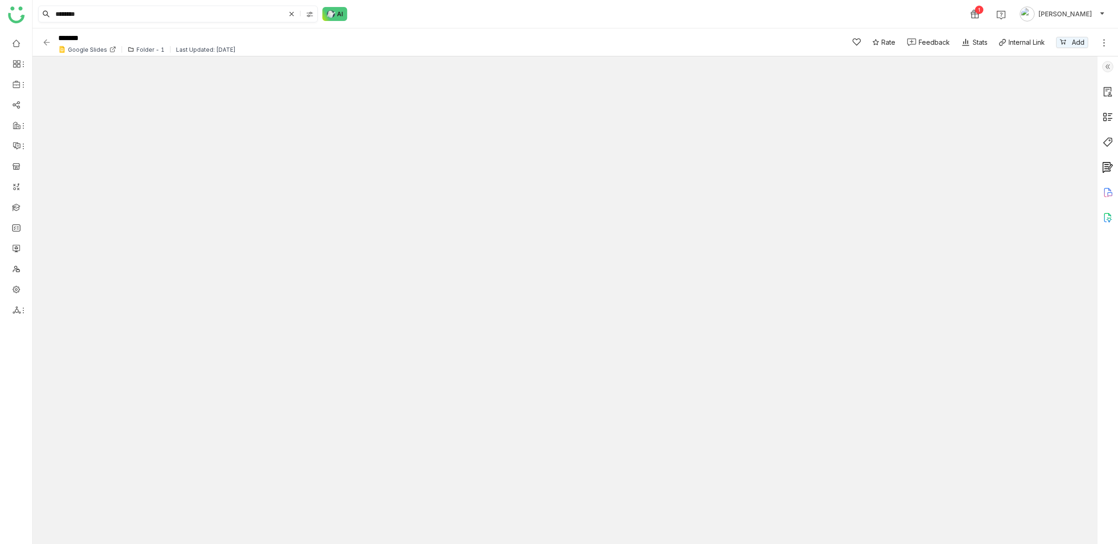
click at [150, 10] on input "********" at bounding box center [169, 14] width 231 height 16
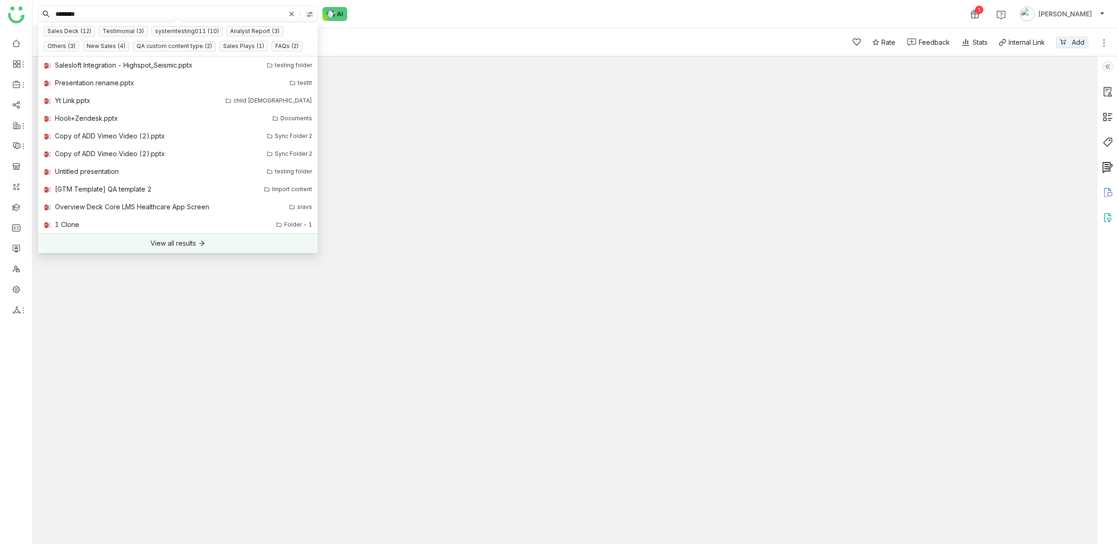
click at [186, 248] on div "View all results" at bounding box center [173, 243] width 46 height 10
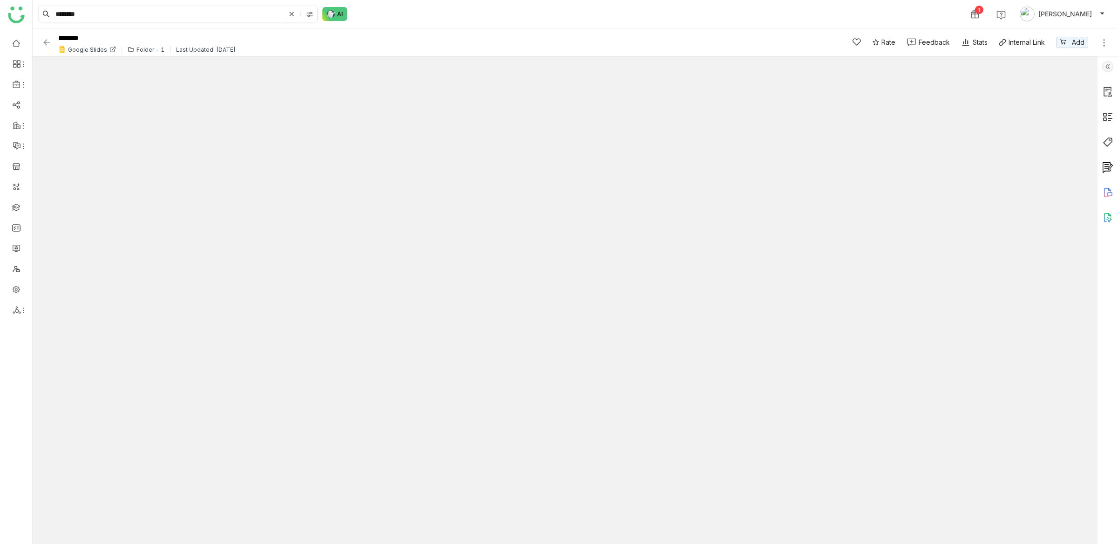
click at [153, 21] on nz-input-group "********" at bounding box center [177, 14] width 279 height 17
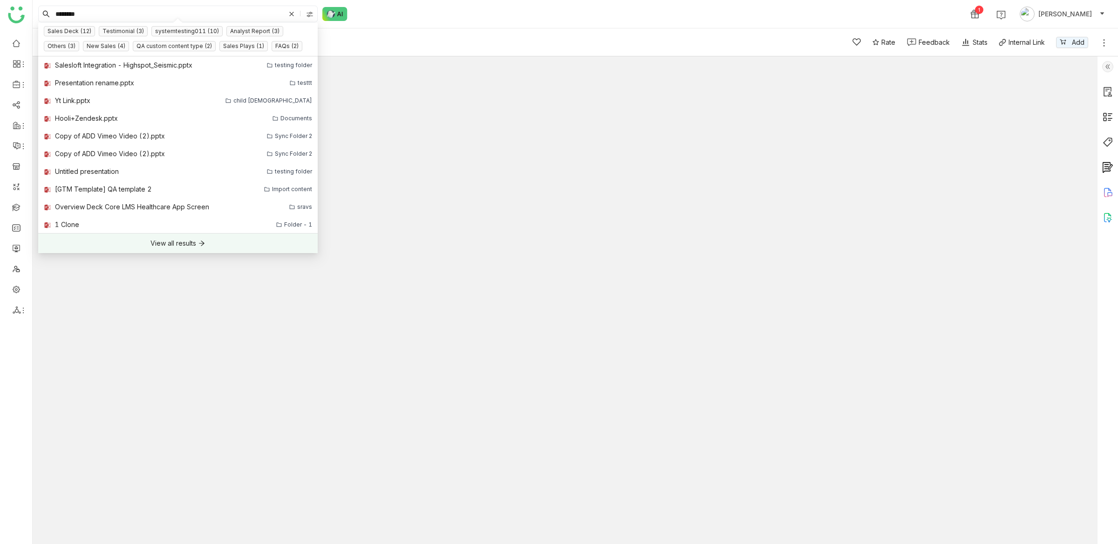
click at [172, 243] on div "View all results" at bounding box center [173, 243] width 46 height 10
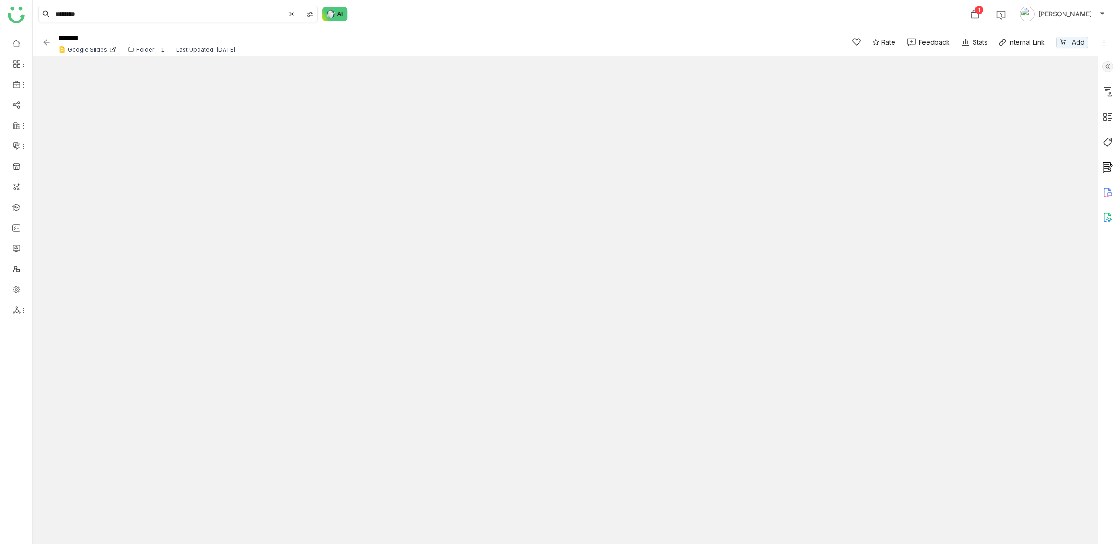
click at [127, 14] on input "********" at bounding box center [169, 14] width 231 height 16
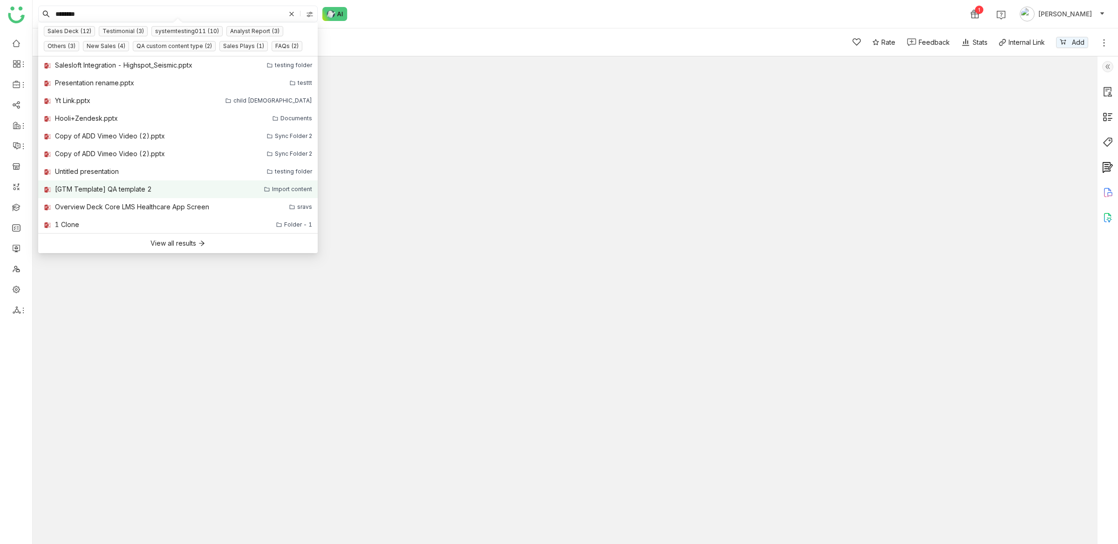
click at [96, 184] on div "[GTM Template] QA template 2" at bounding box center [103, 189] width 97 height 10
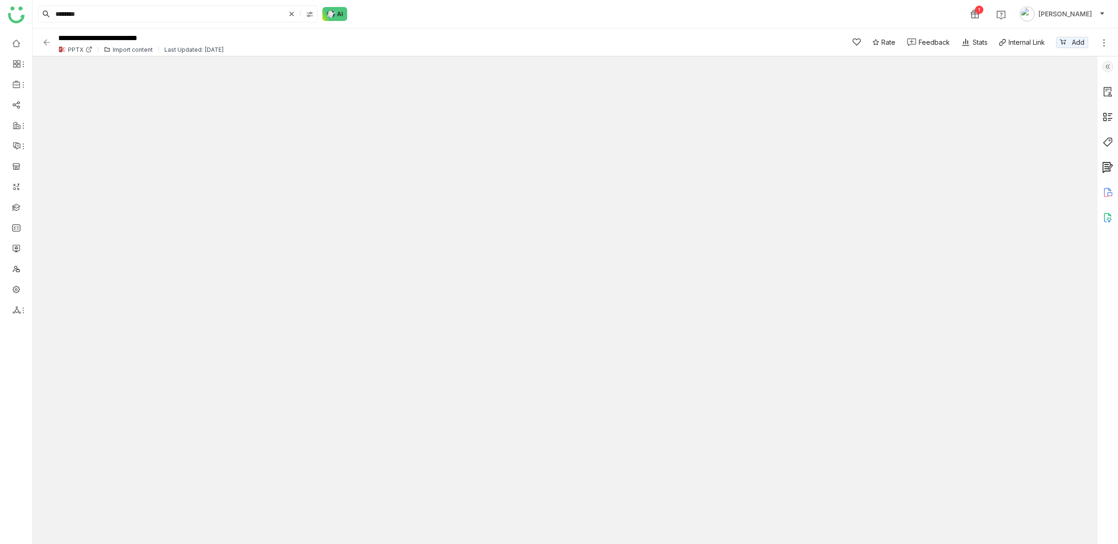
click at [126, 51] on div "Import content" at bounding box center [133, 49] width 40 height 7
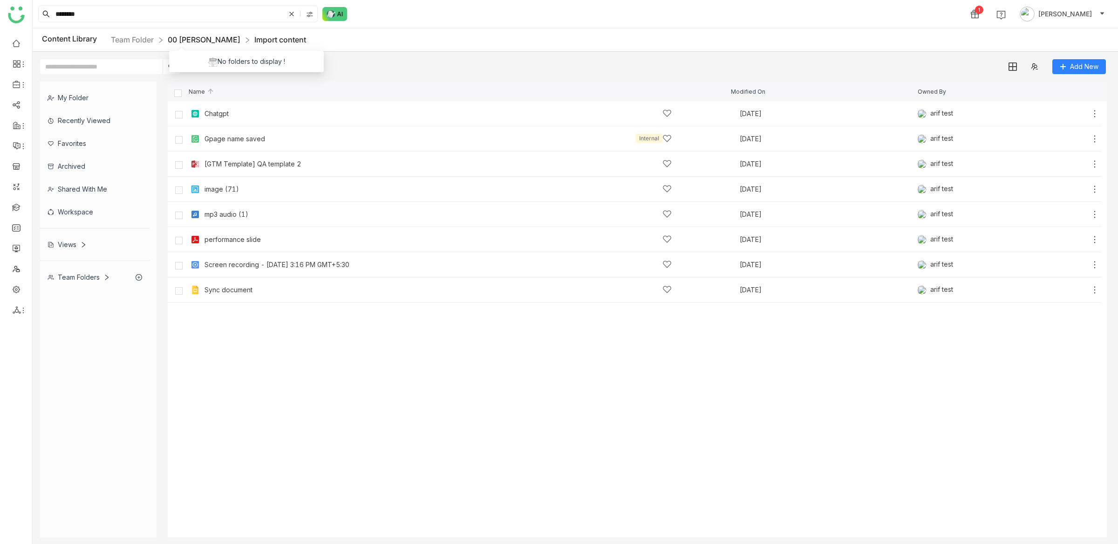
click at [175, 41] on link "00 [PERSON_NAME]" at bounding box center [204, 39] width 73 height 9
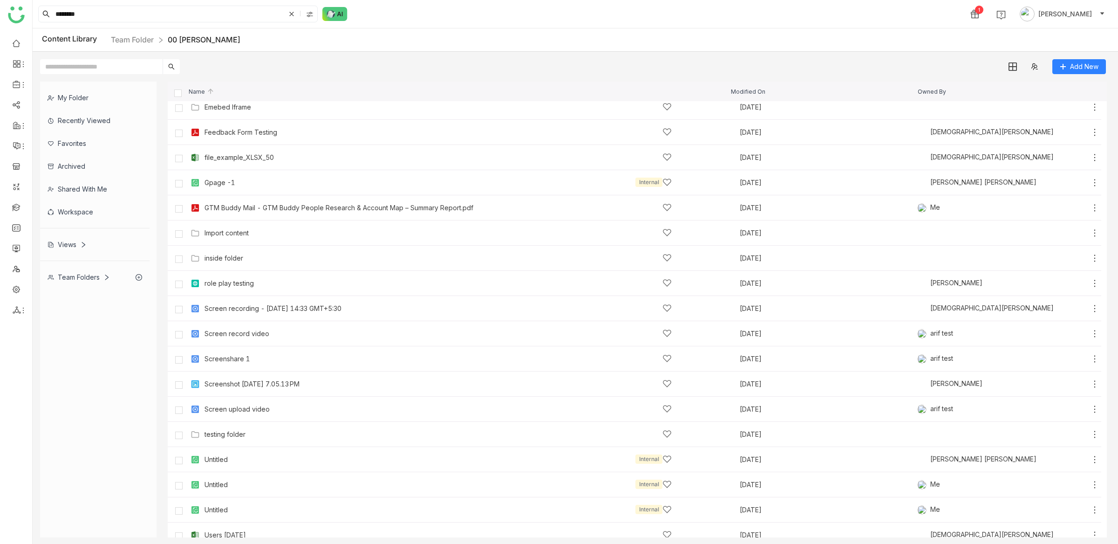
scroll to position [243, 0]
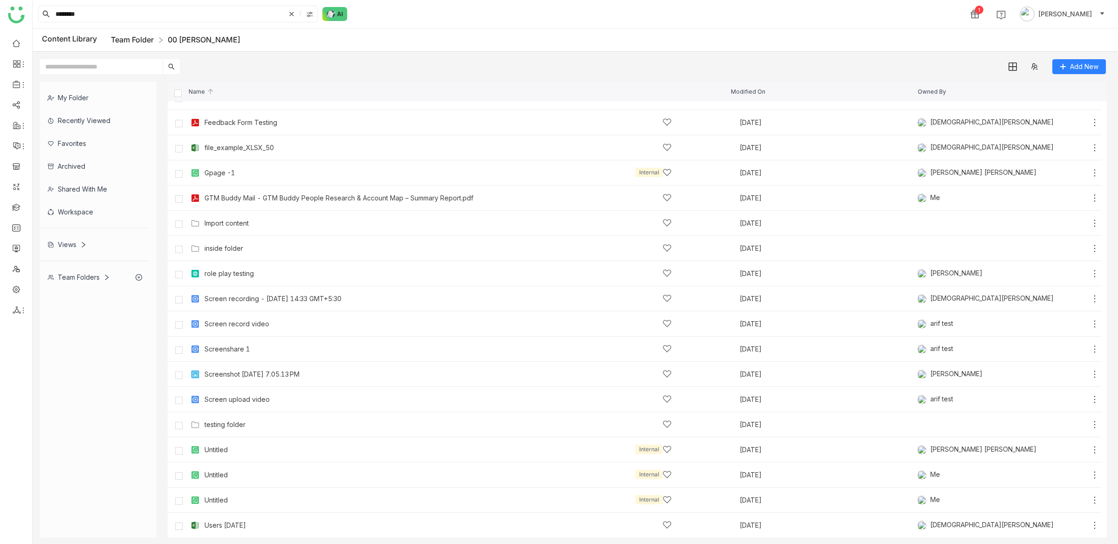
click at [144, 38] on link "Team Folder" at bounding box center [132, 39] width 43 height 9
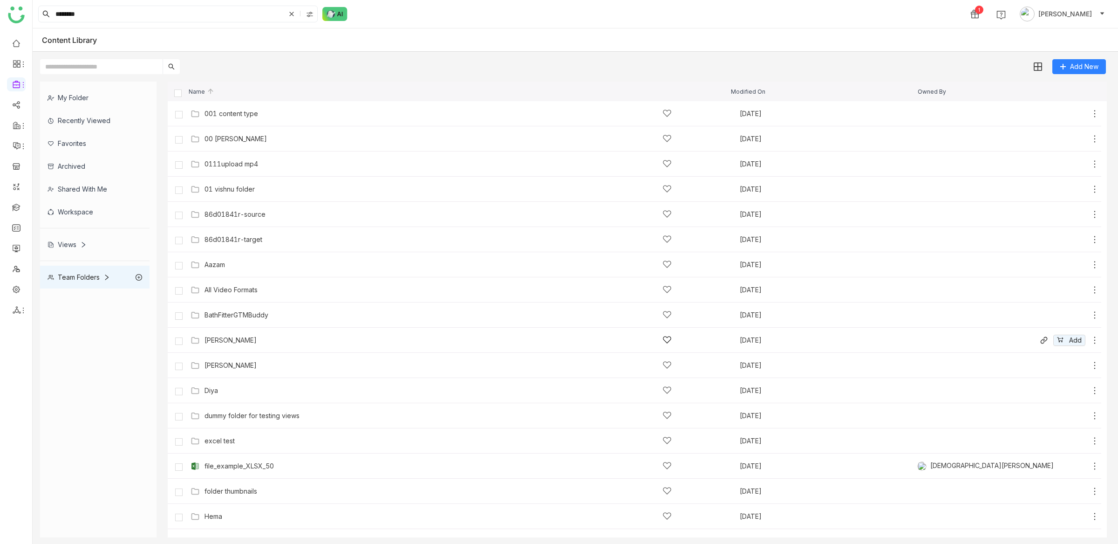
click at [236, 344] on div "[PERSON_NAME]" at bounding box center [437, 340] width 467 height 10
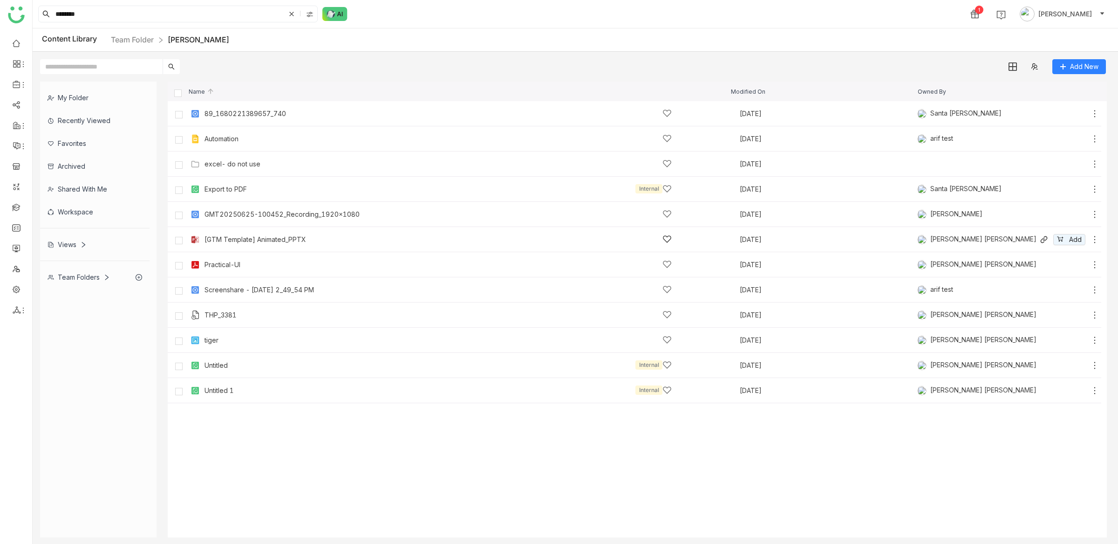
click at [235, 241] on div "[GTM Template] Animated_PPTX" at bounding box center [255, 239] width 102 height 7
